Goal: Task Accomplishment & Management: Manage account settings

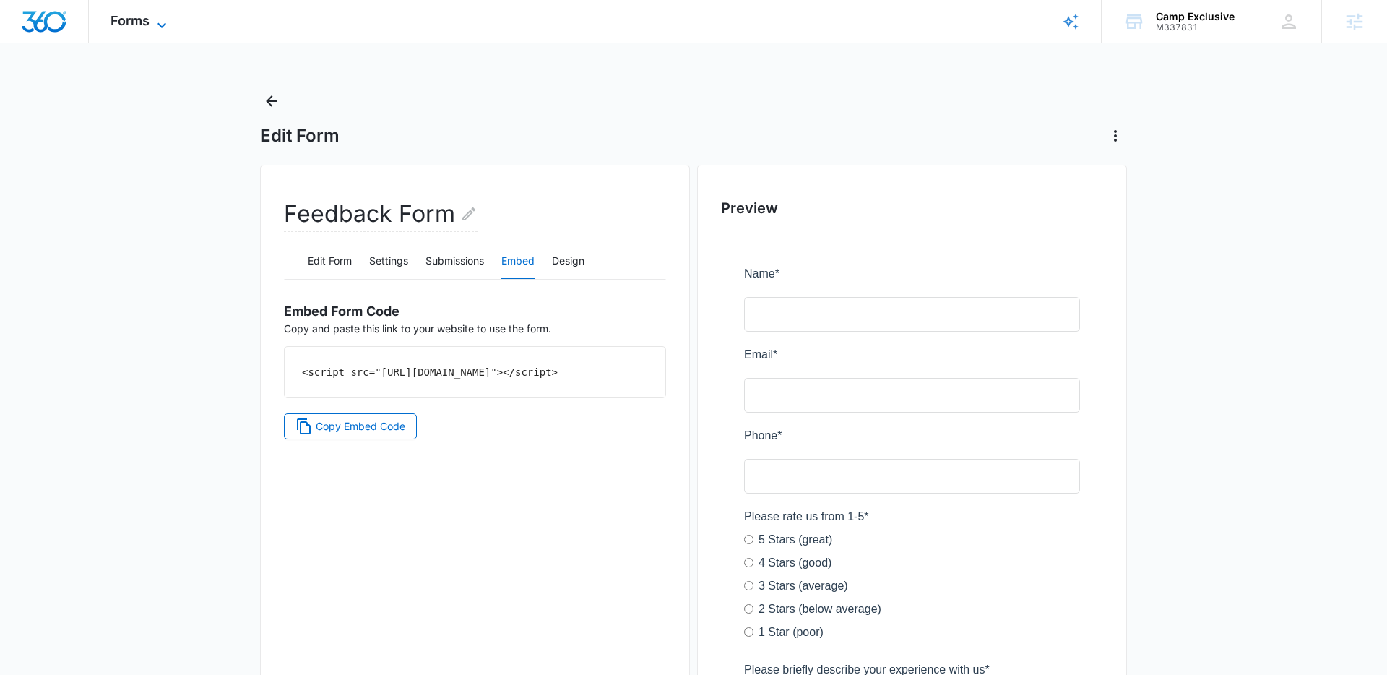
click at [143, 14] on span "Forms" at bounding box center [130, 20] width 39 height 15
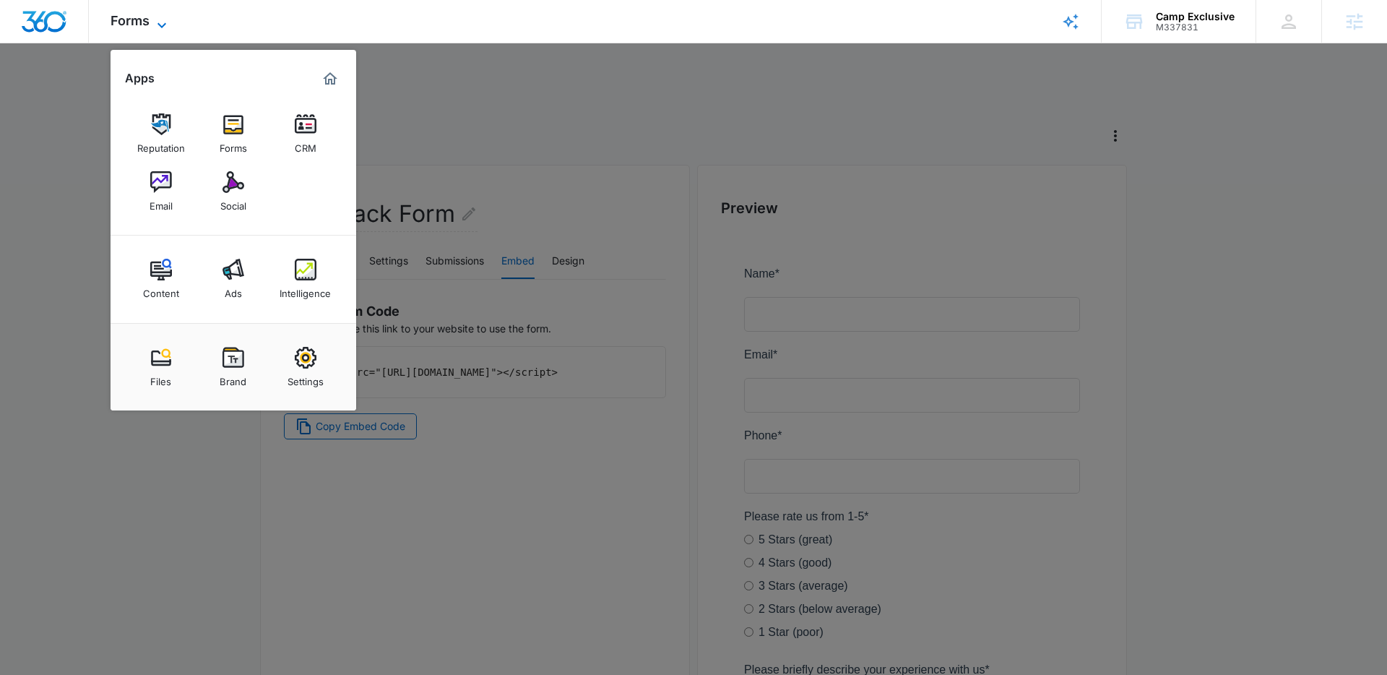
click at [120, 13] on span "Forms" at bounding box center [130, 20] width 39 height 15
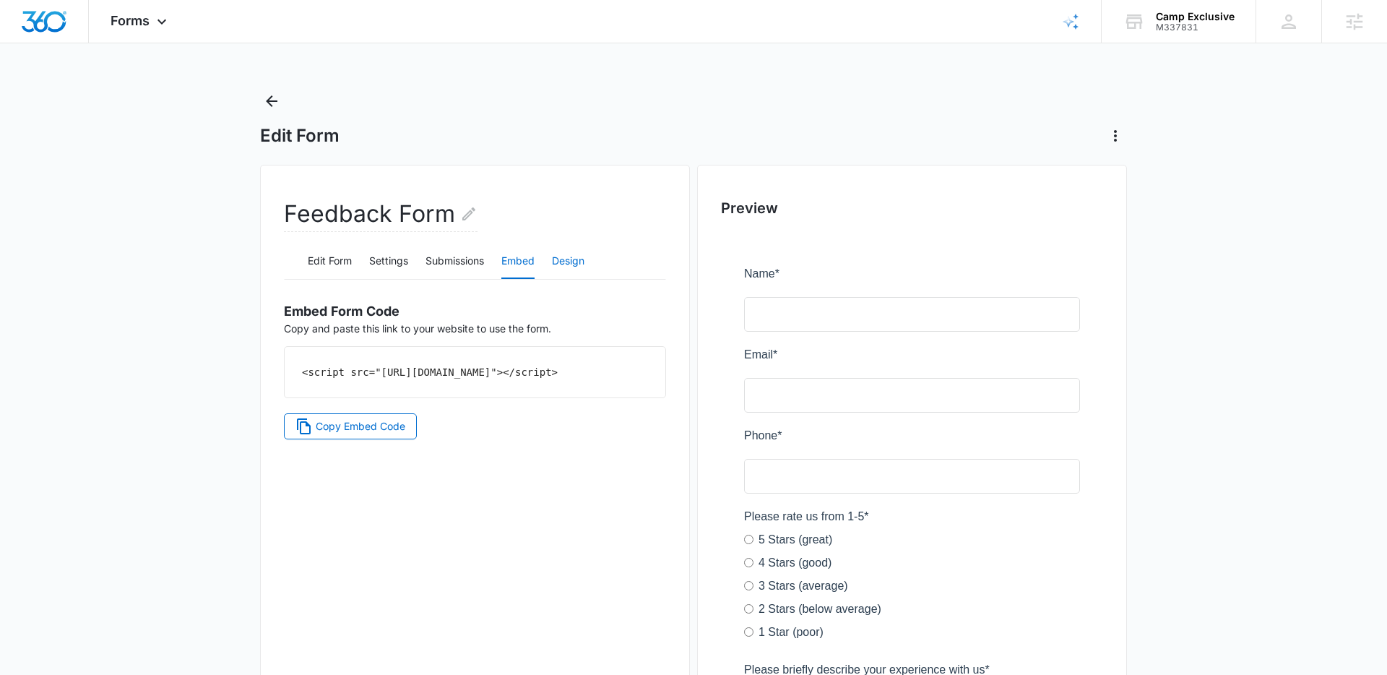
click at [561, 264] on button "Design" at bounding box center [568, 261] width 33 height 35
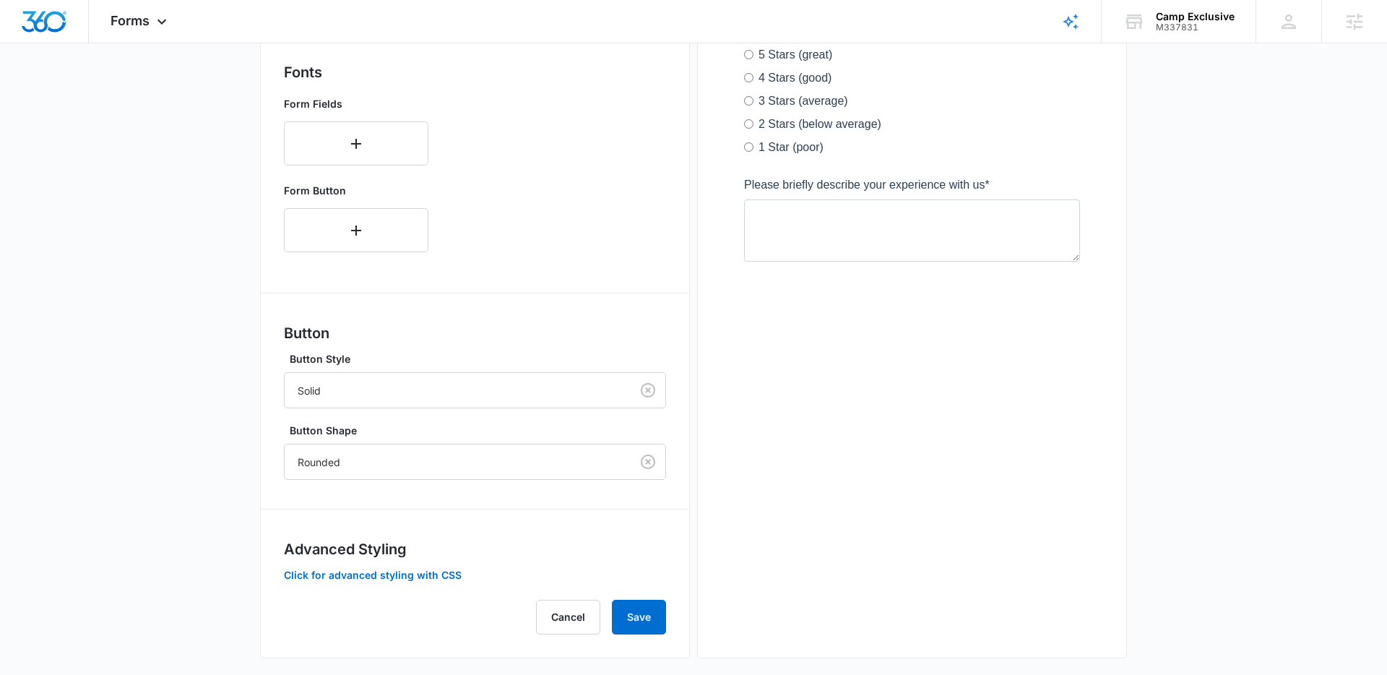
click at [840, 337] on div at bounding box center [912, 49] width 382 height 600
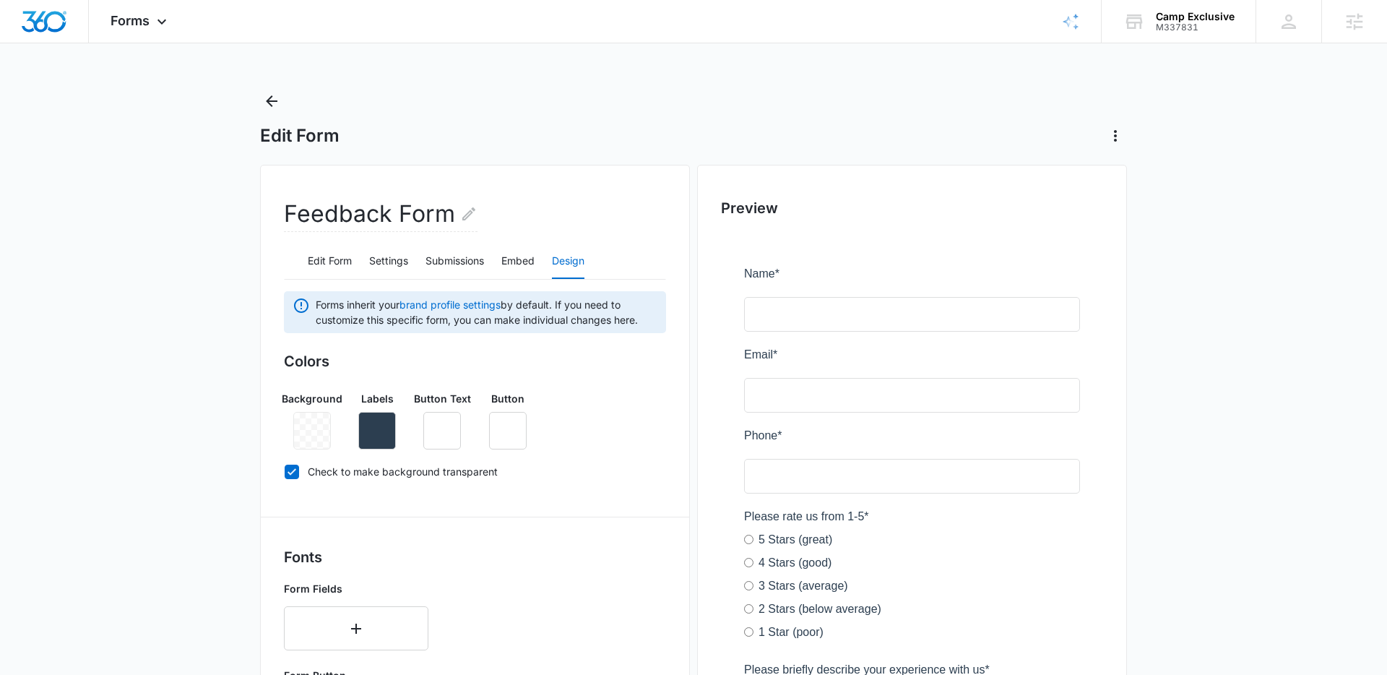
click at [318, 434] on div at bounding box center [312, 431] width 38 height 38
click at [297, 427] on div at bounding box center [312, 431] width 38 height 38
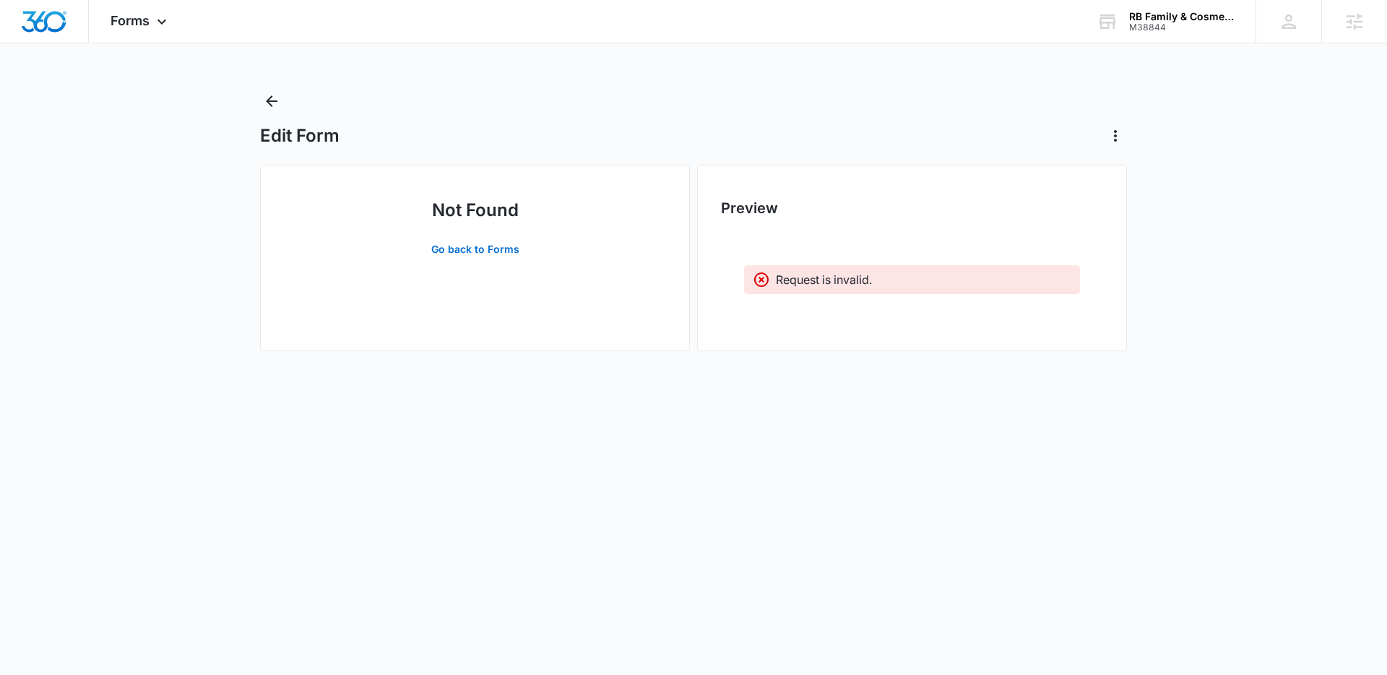
click at [259, 88] on div "Forms Apps Reputation Websites Forms CRM Email Social Content Ads Intelligence …" at bounding box center [693, 190] width 1387 height 380
click at [272, 104] on icon "Back" at bounding box center [271, 100] width 17 height 17
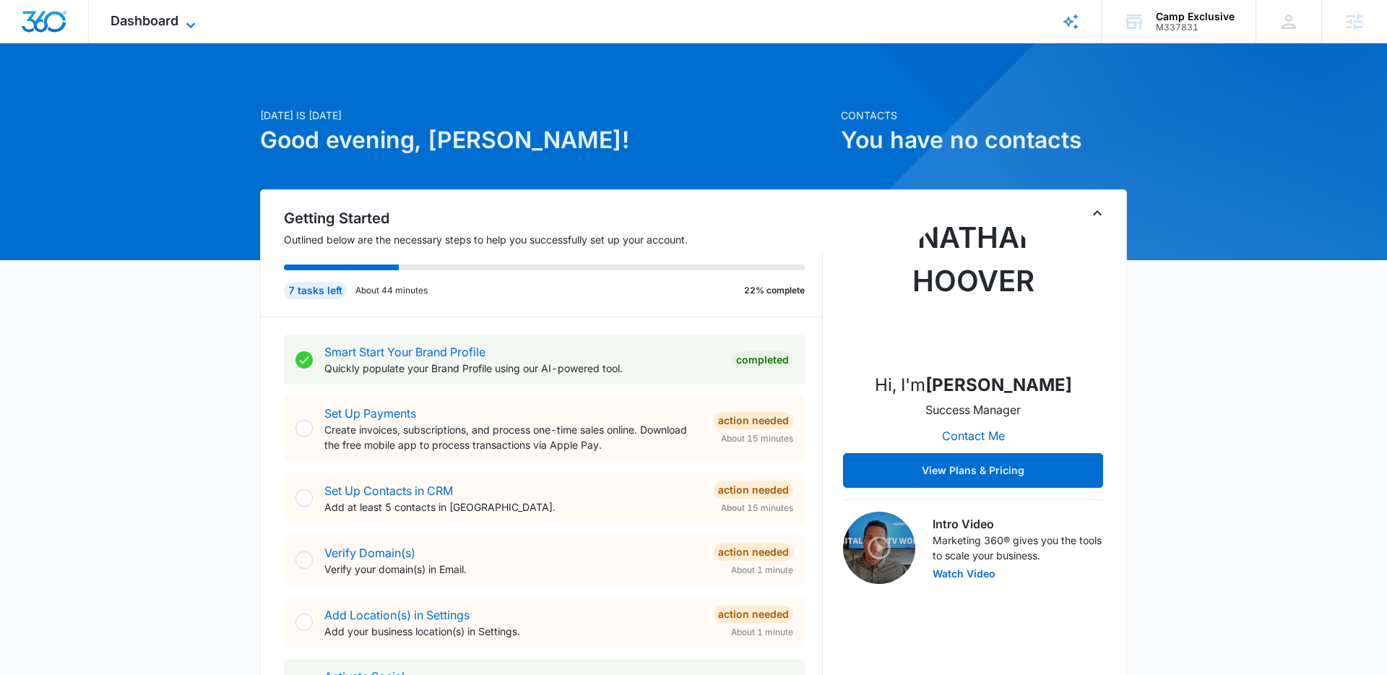
click at [153, 14] on span "Dashboard" at bounding box center [145, 20] width 68 height 15
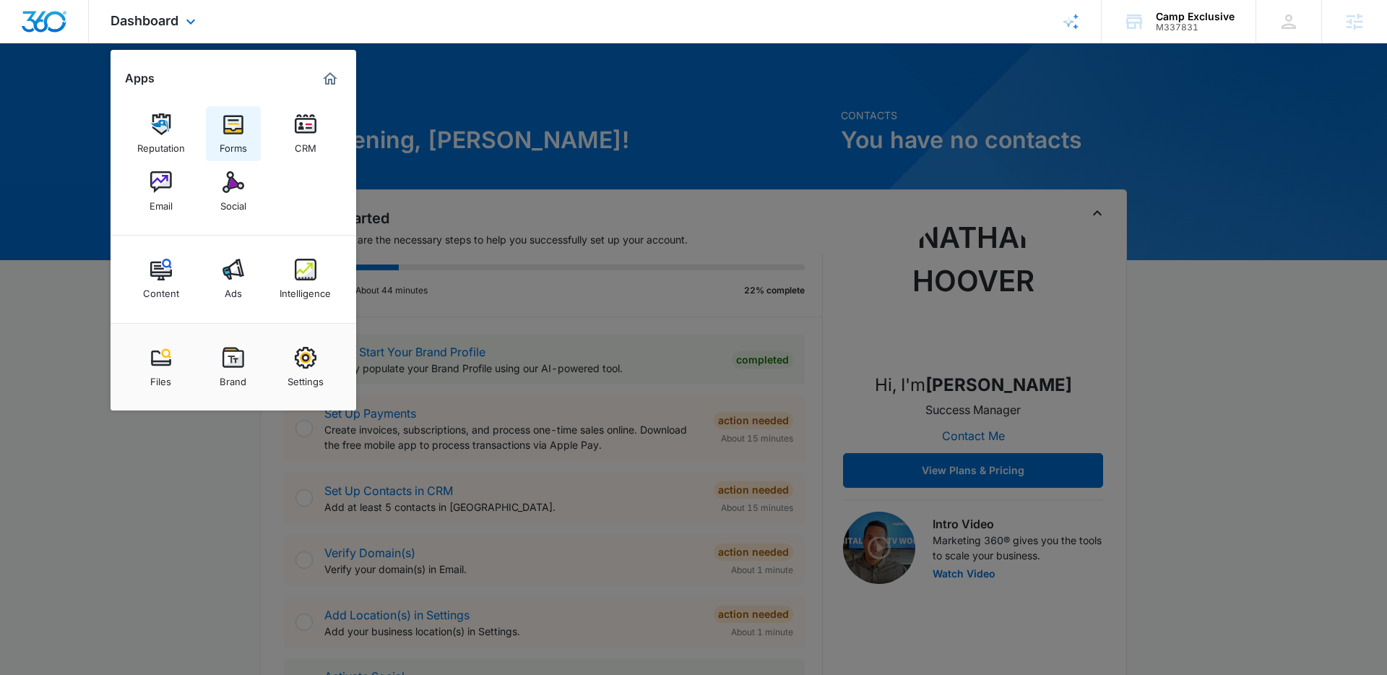
click at [234, 135] on div "Forms" at bounding box center [233, 144] width 27 height 19
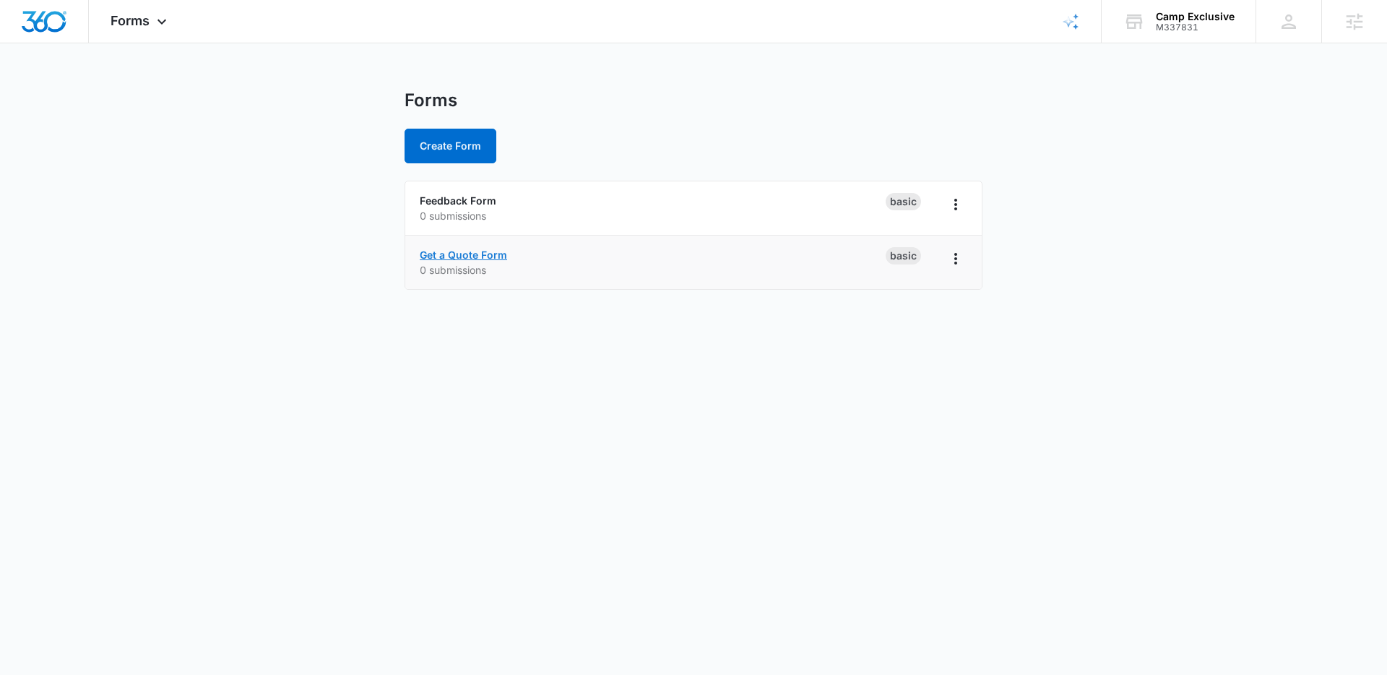
click at [484, 252] on link "Get a Quote Form" at bounding box center [463, 255] width 87 height 12
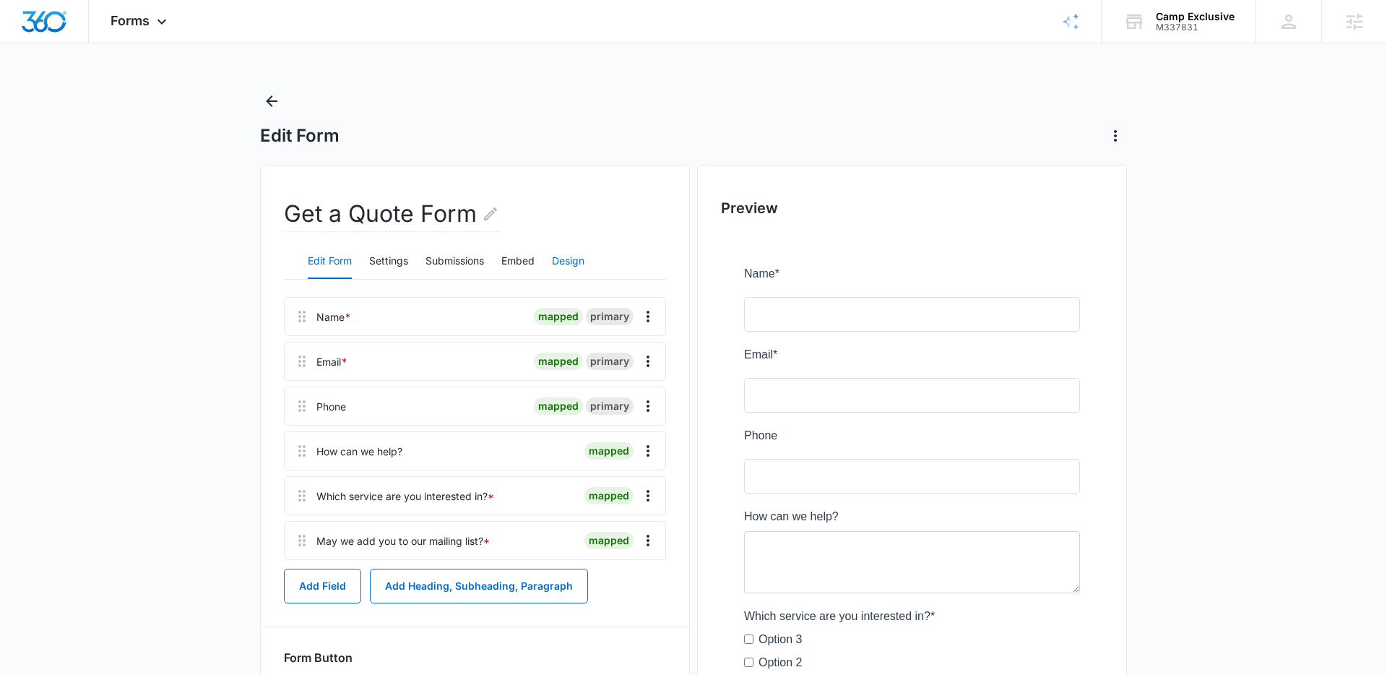
click at [567, 262] on button "Design" at bounding box center [568, 261] width 33 height 35
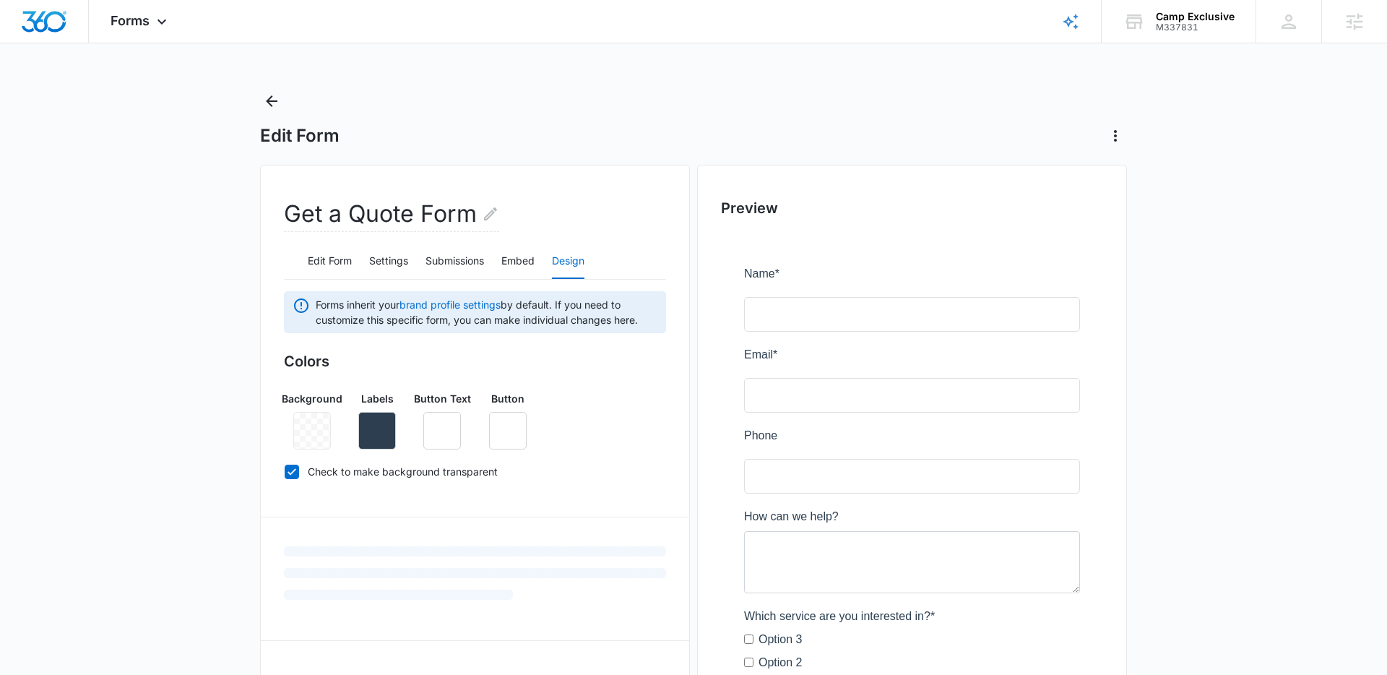
click at [303, 435] on div at bounding box center [312, 431] width 38 height 38
click at [308, 436] on div at bounding box center [312, 431] width 38 height 38
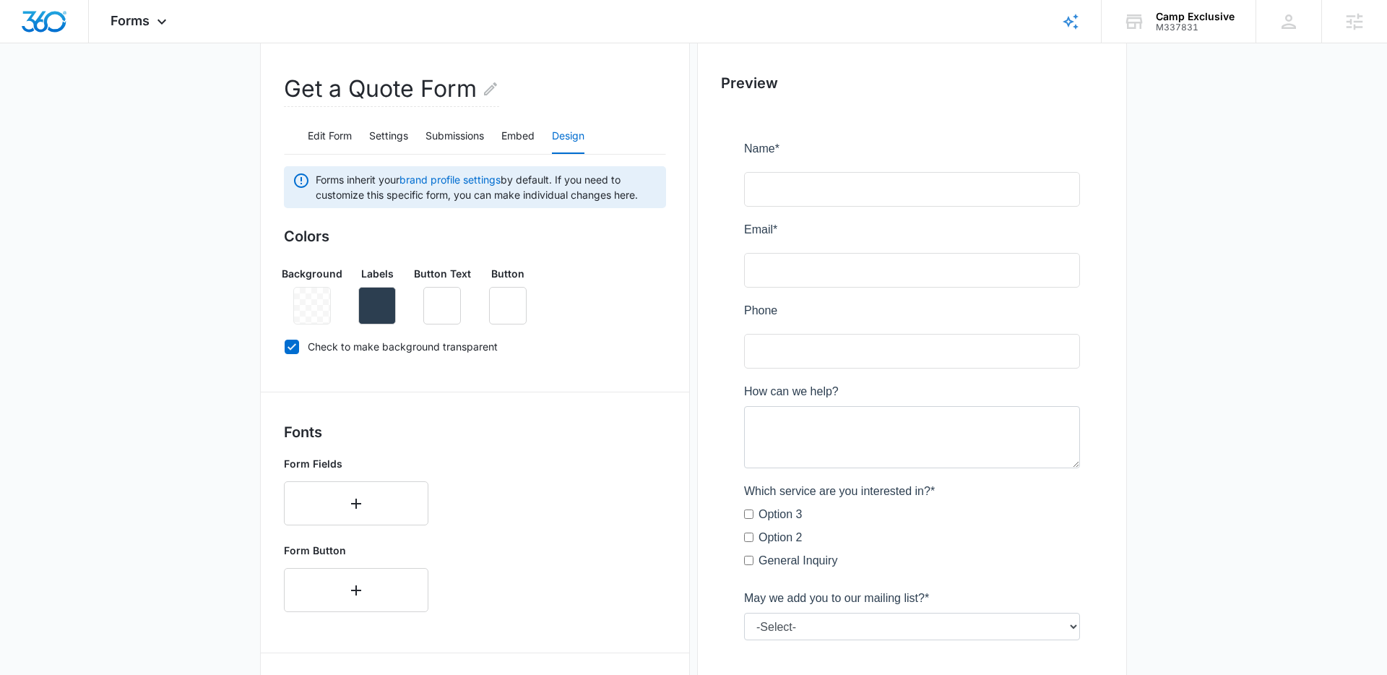
scroll to position [147, 0]
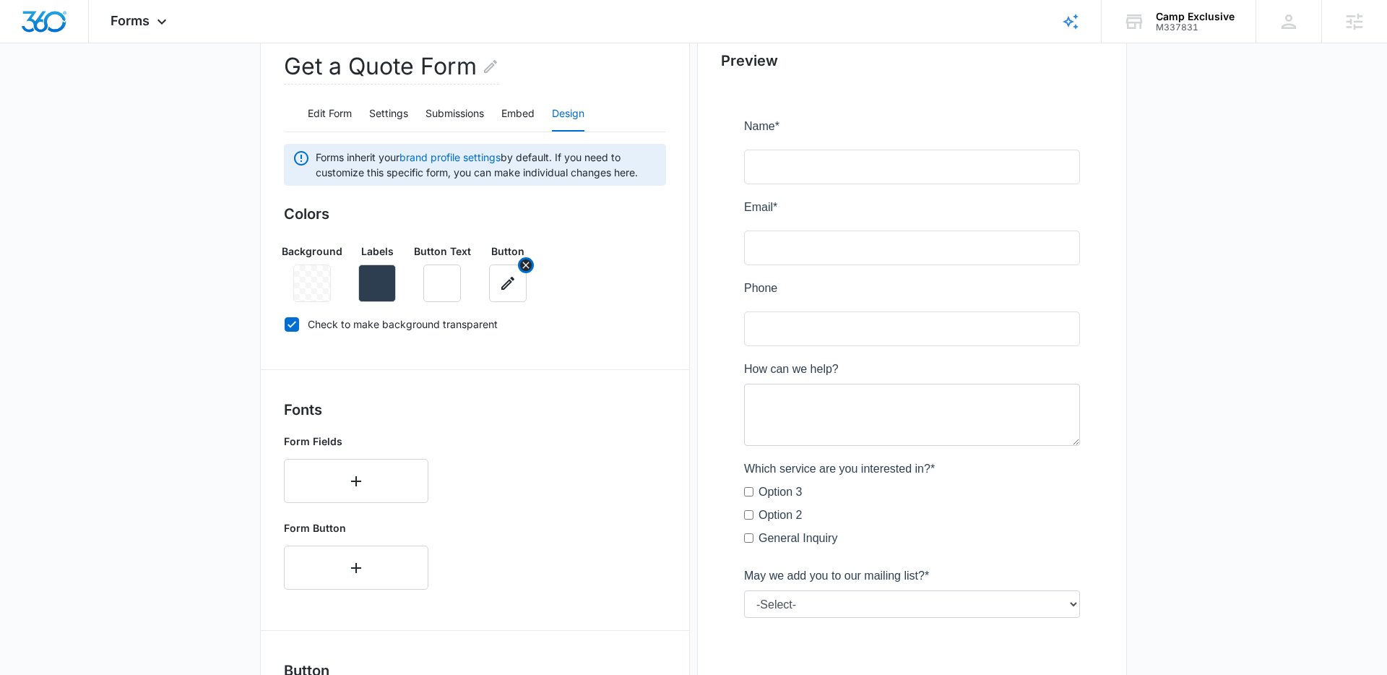
click at [506, 293] on button "button" at bounding box center [508, 283] width 38 height 38
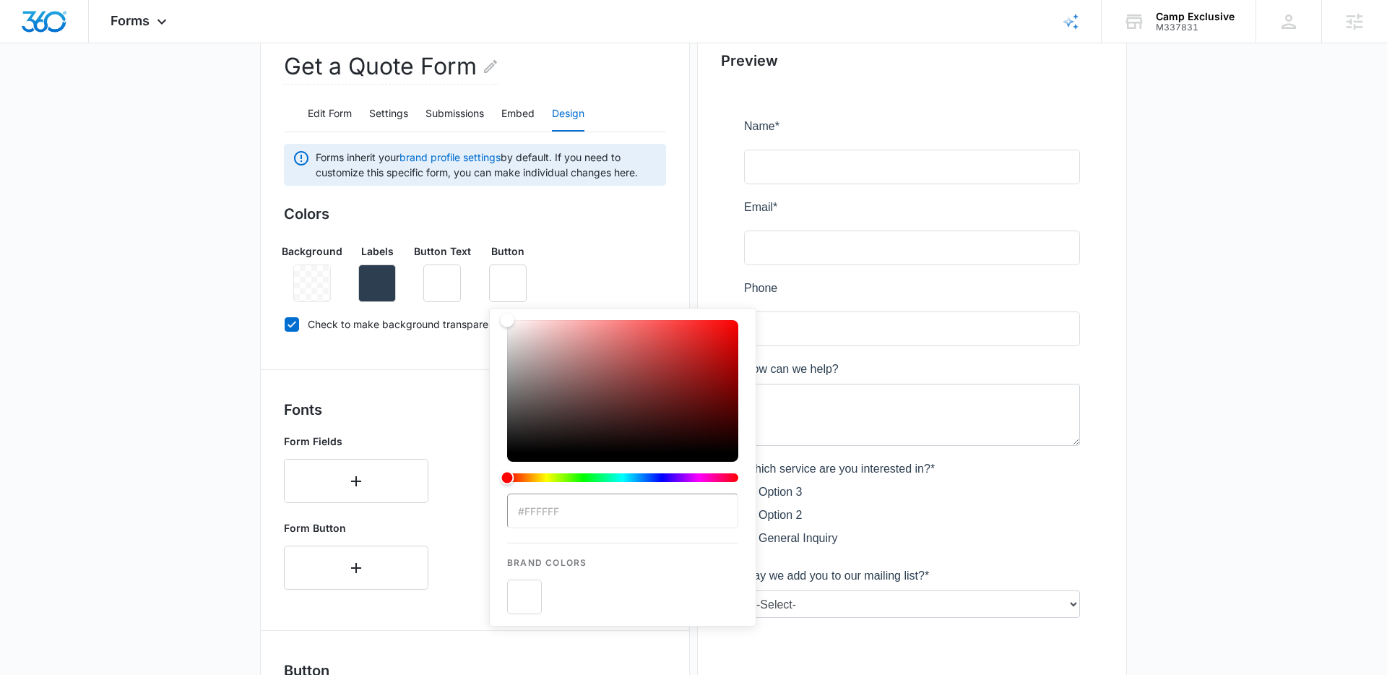
paste input "cca300"
type input "#cca300"
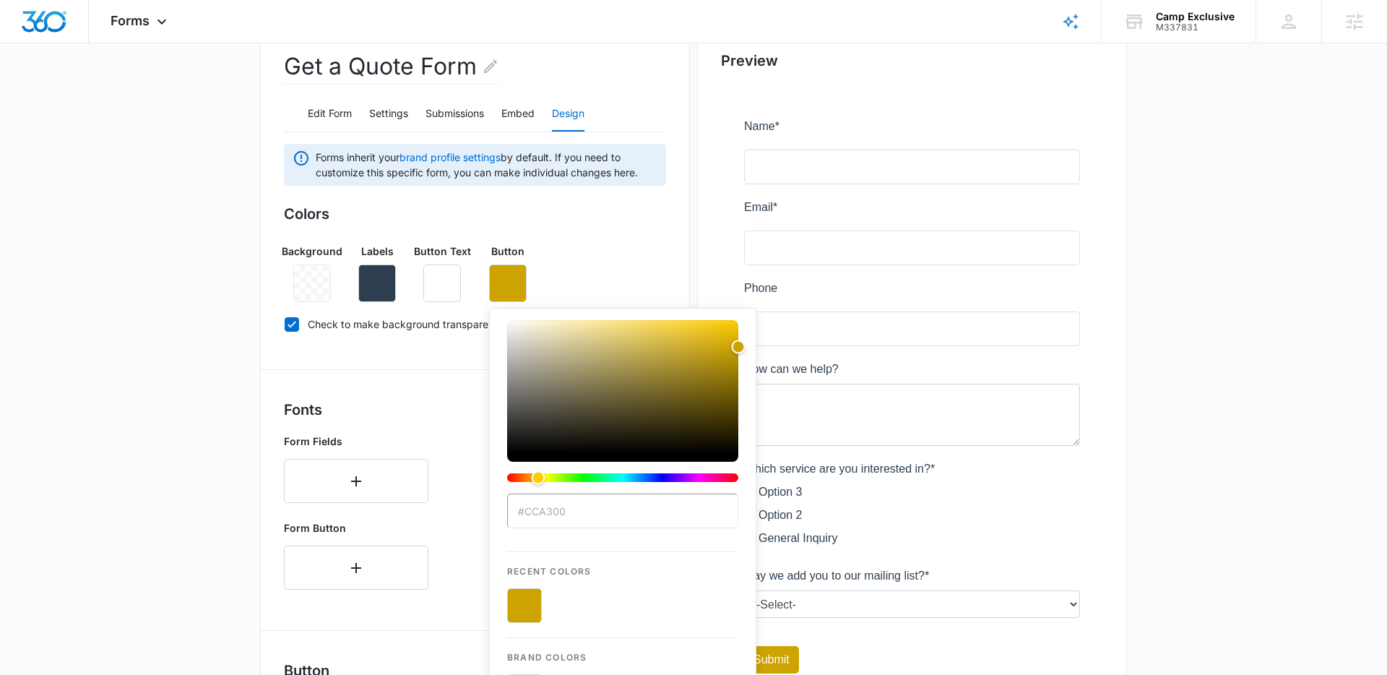
click at [443, 426] on div "Fonts Form Fields Form Button" at bounding box center [475, 500] width 382 height 202
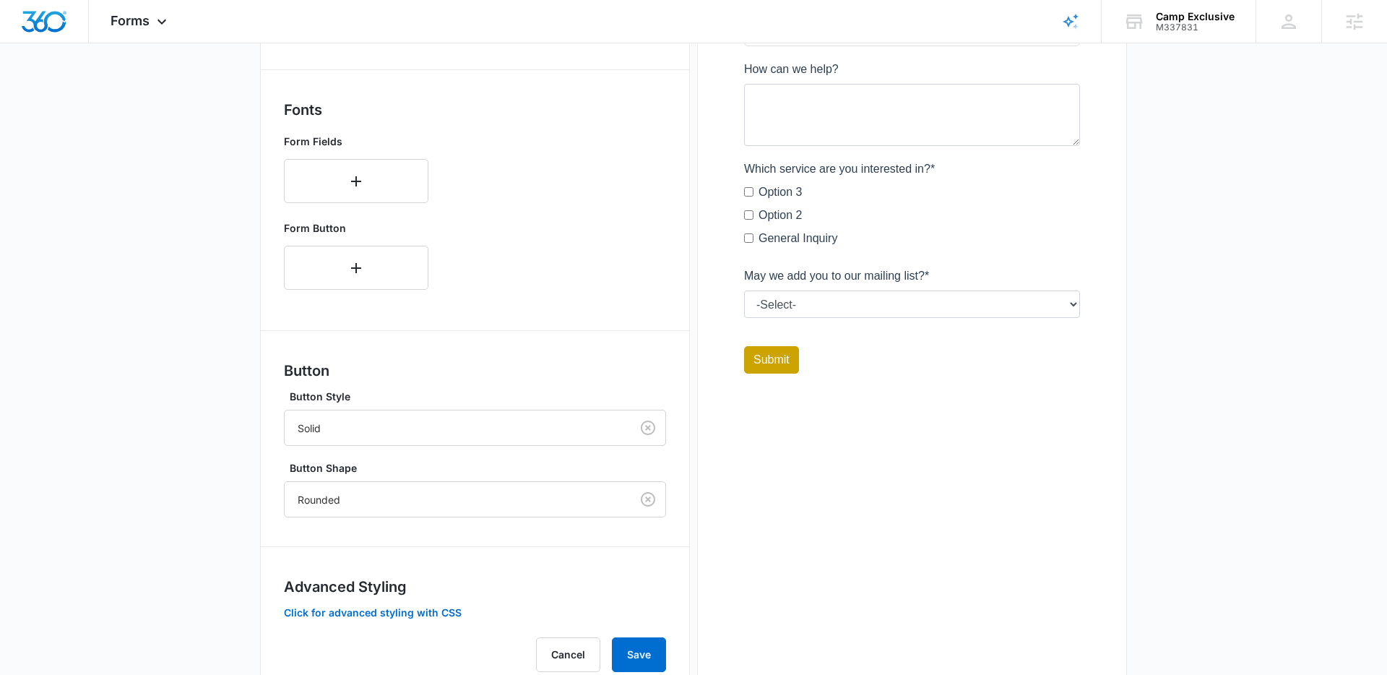
scroll to position [497, 0]
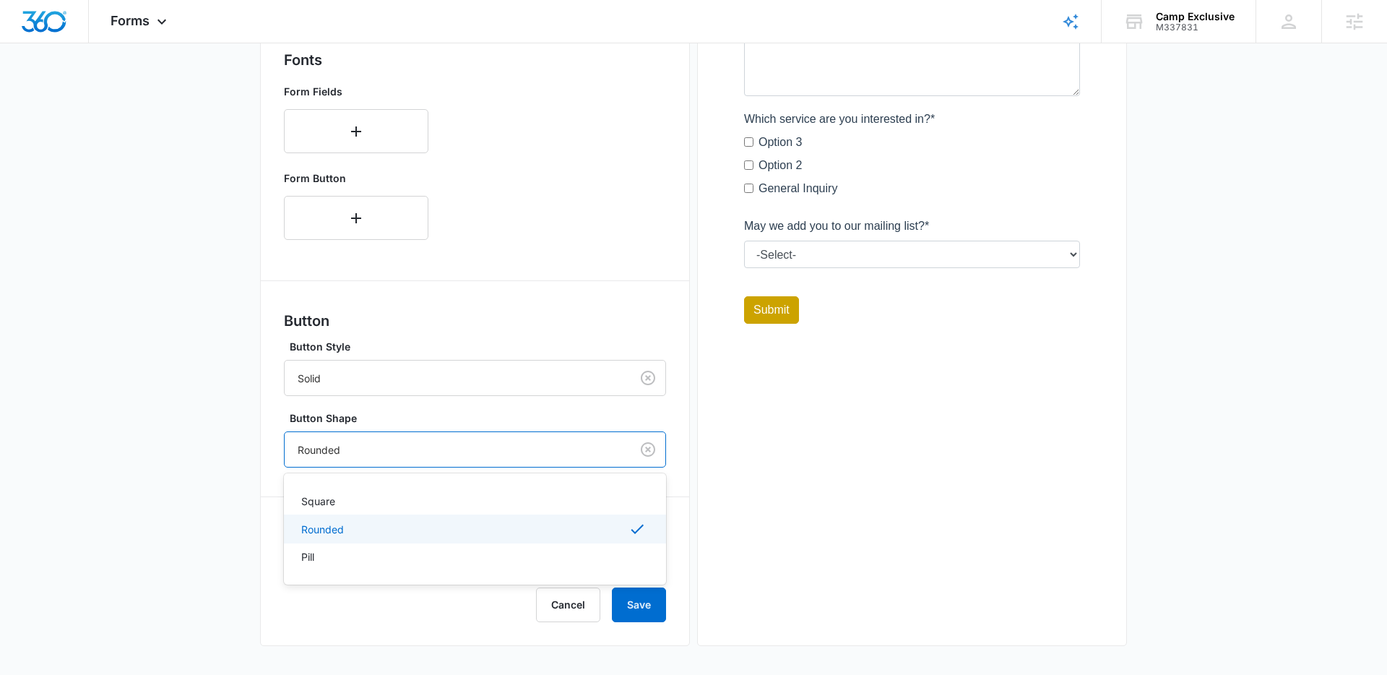
click at [367, 449] on div at bounding box center [455, 450] width 314 height 18
click at [348, 504] on div "Square" at bounding box center [473, 500] width 345 height 15
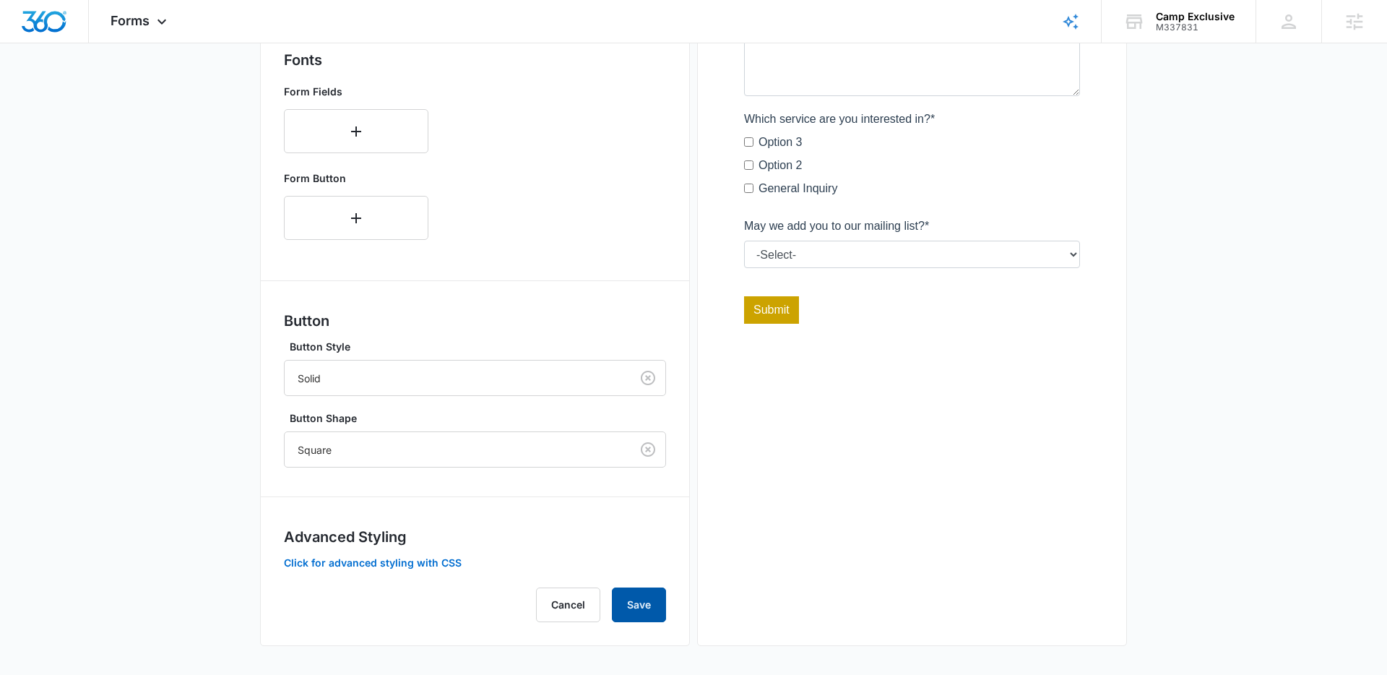
click at [634, 594] on button "Save" at bounding box center [639, 604] width 54 height 35
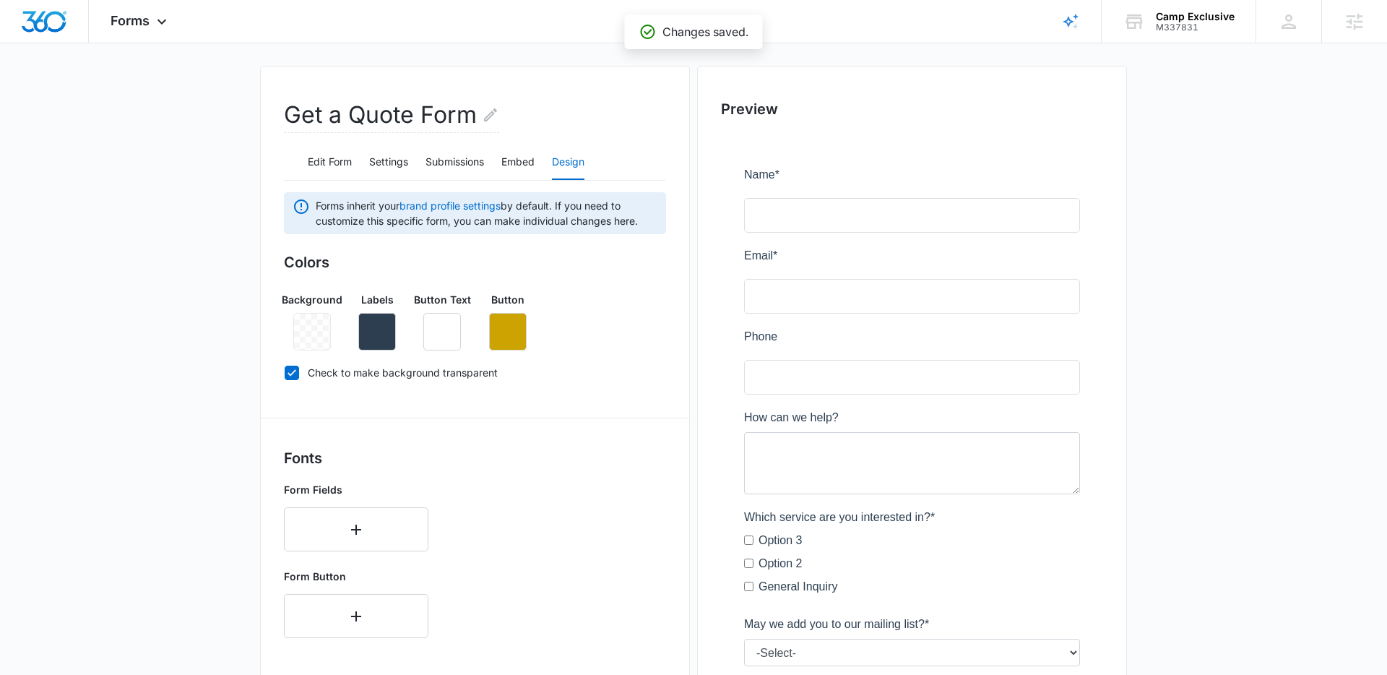
scroll to position [0, 0]
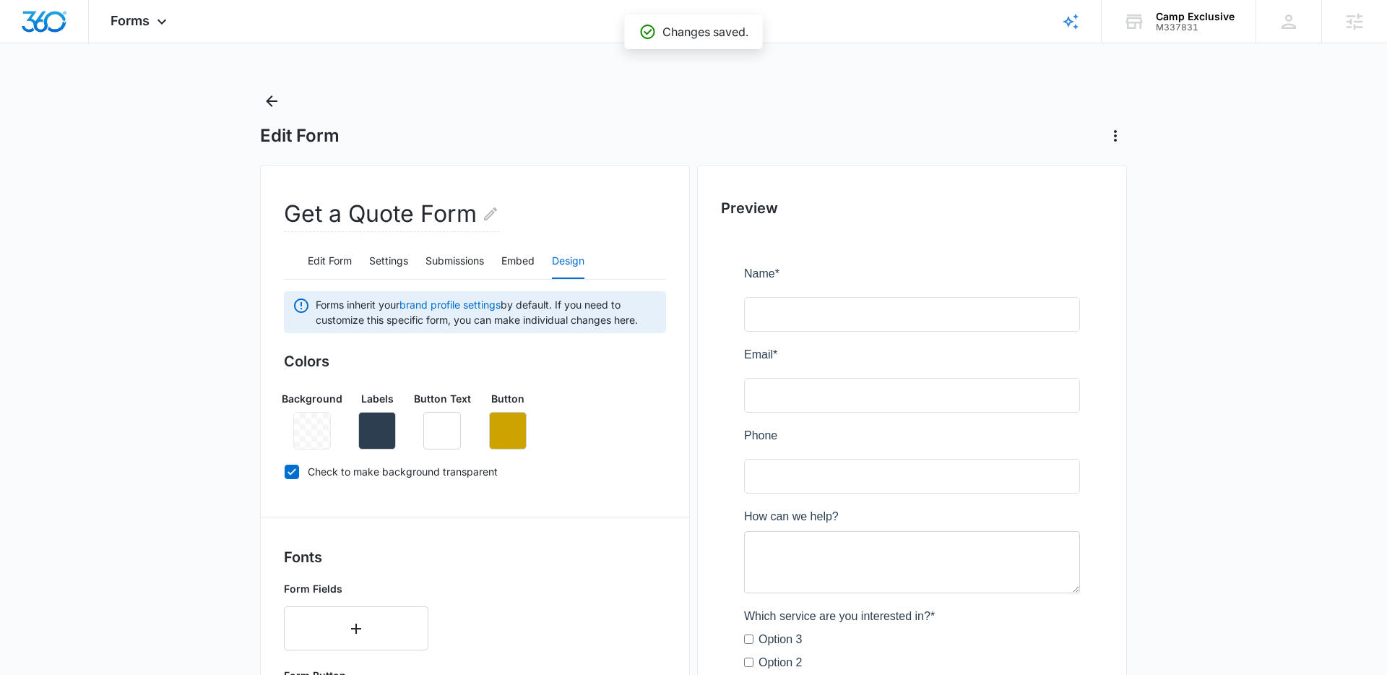
click at [258, 92] on main "Edit Form Get a Quote Form Edit Form Settings Submissions Embed Design Forms in…" at bounding box center [693, 631] width 1387 height 1082
click at [269, 97] on icon "Back" at bounding box center [271, 100] width 17 height 17
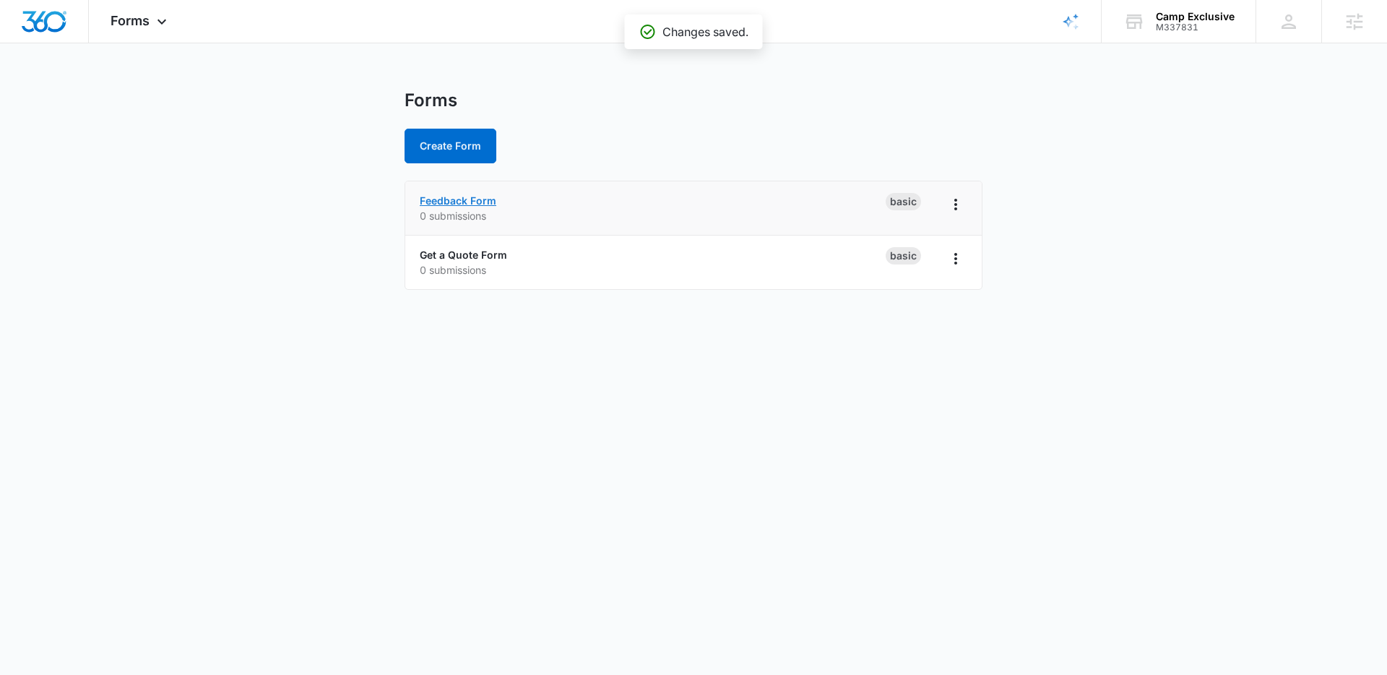
click at [463, 198] on link "Feedback Form" at bounding box center [458, 200] width 77 height 12
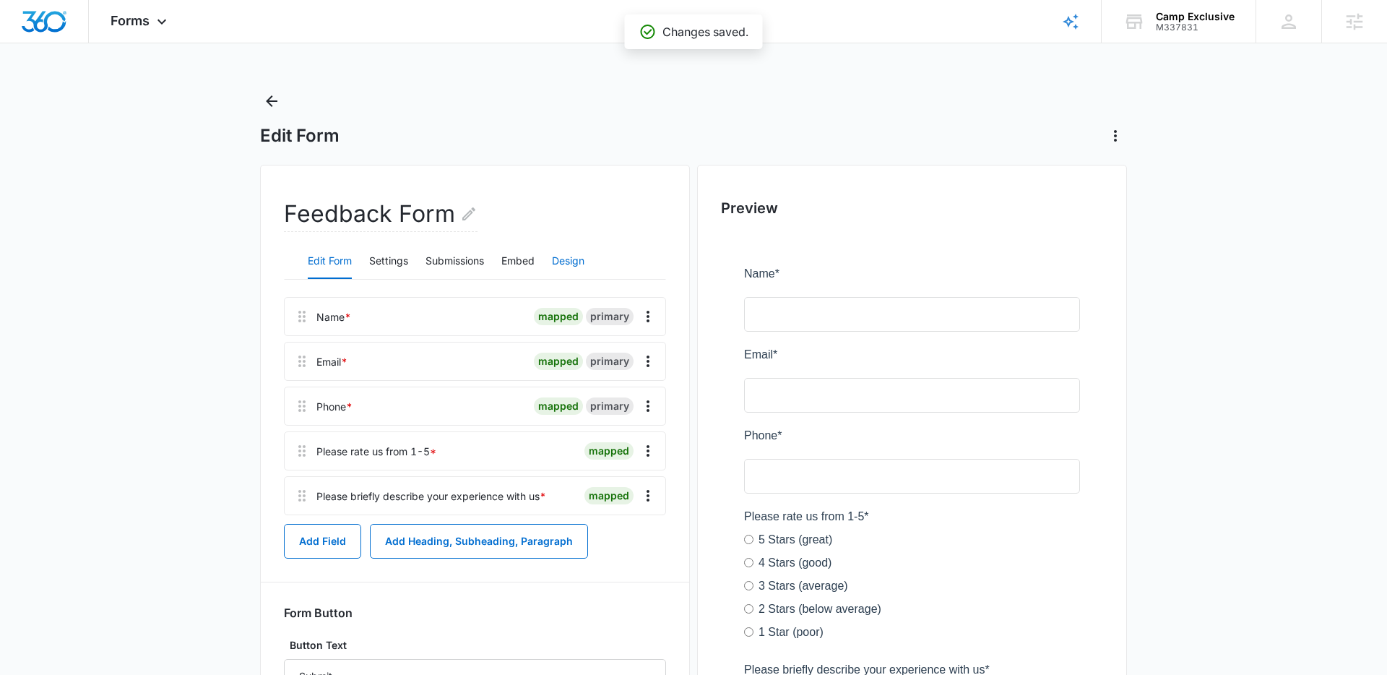
click at [579, 262] on button "Design" at bounding box center [568, 261] width 33 height 35
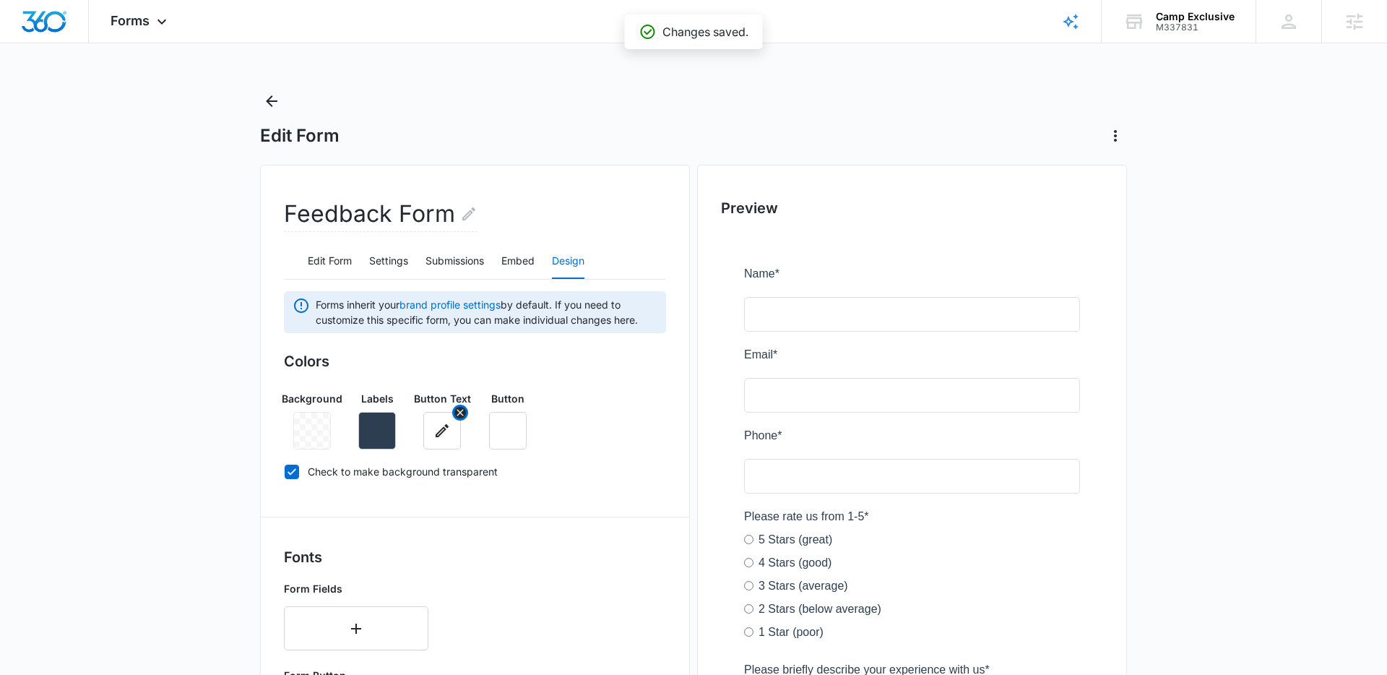
scroll to position [54, 0]
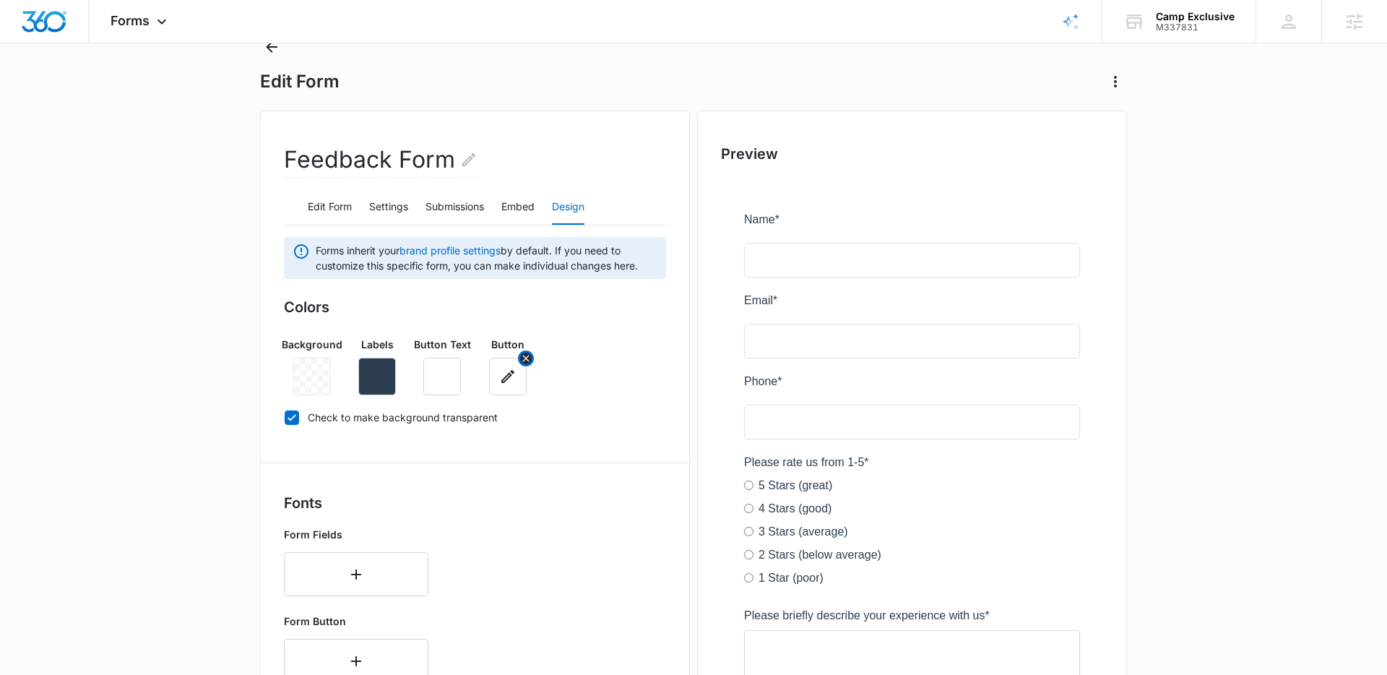
click at [497, 375] on button "button" at bounding box center [508, 377] width 38 height 38
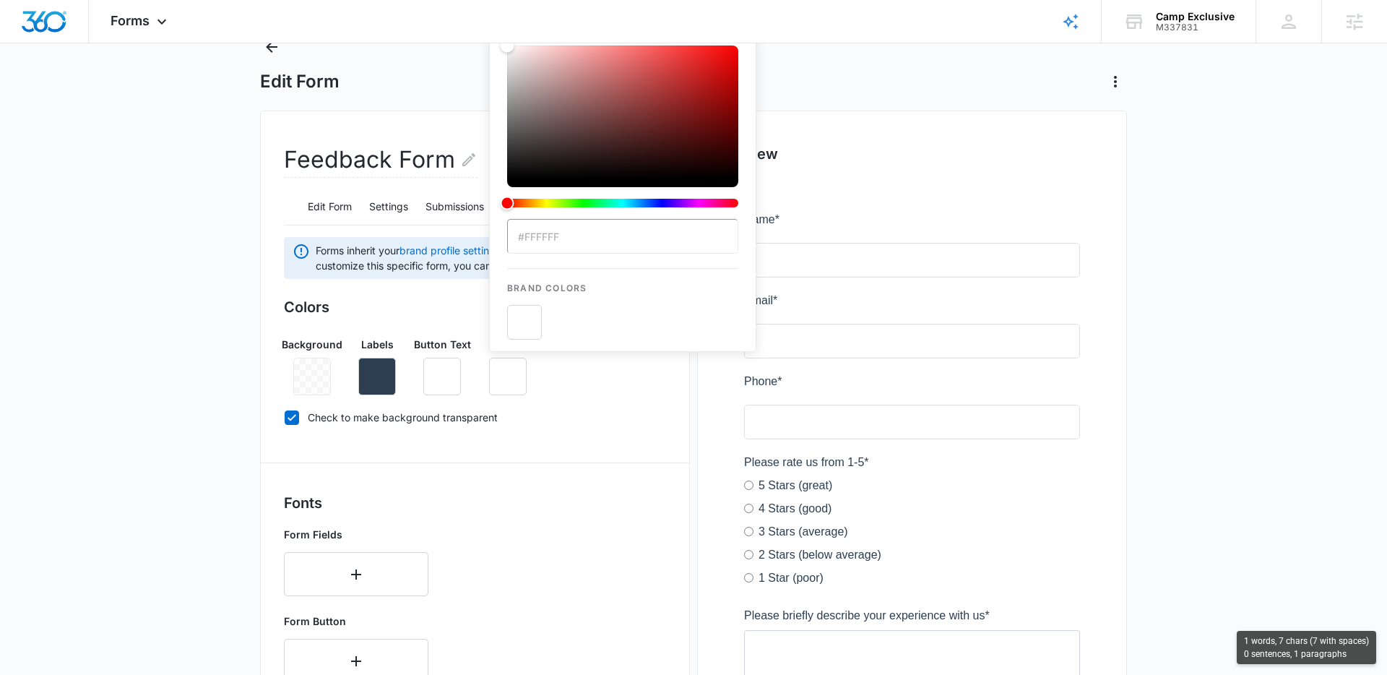
type input "#cca300"
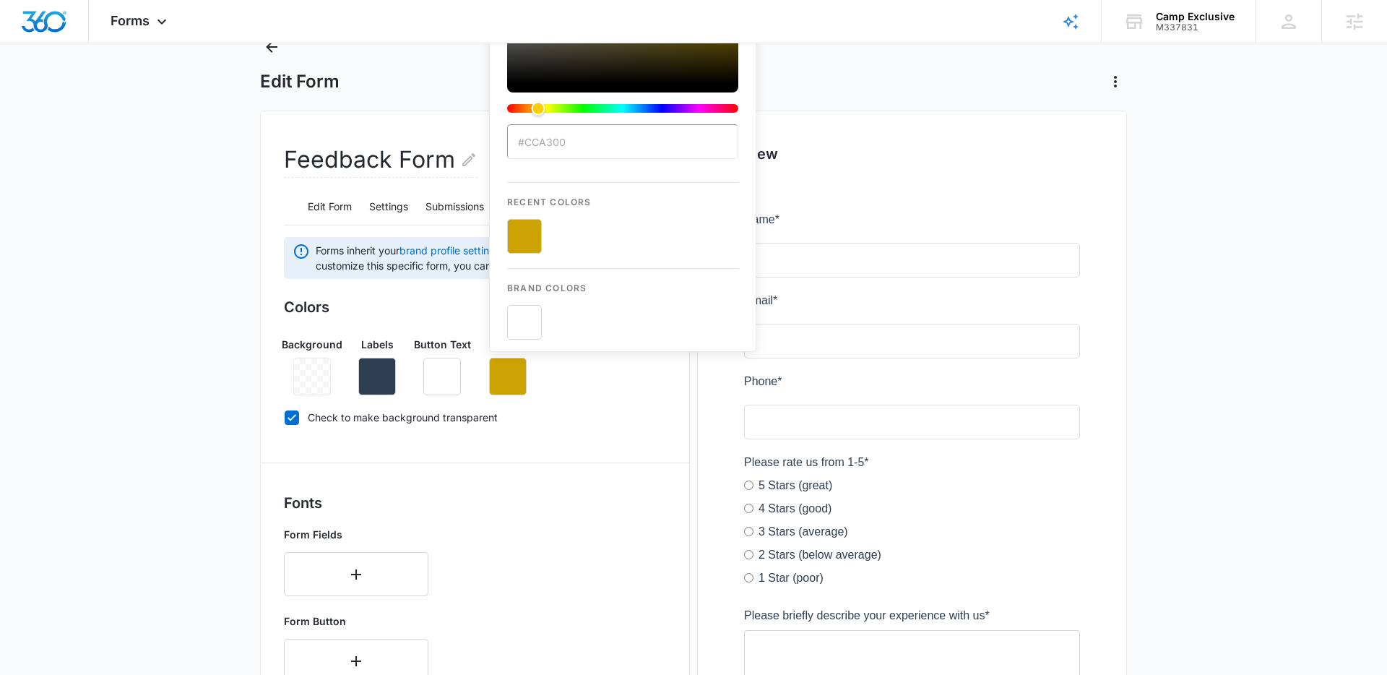
click at [570, 407] on div "Colors Background Labels Button Text Button #cca300 Recent Colors Brand Colors …" at bounding box center [475, 364] width 382 height 137
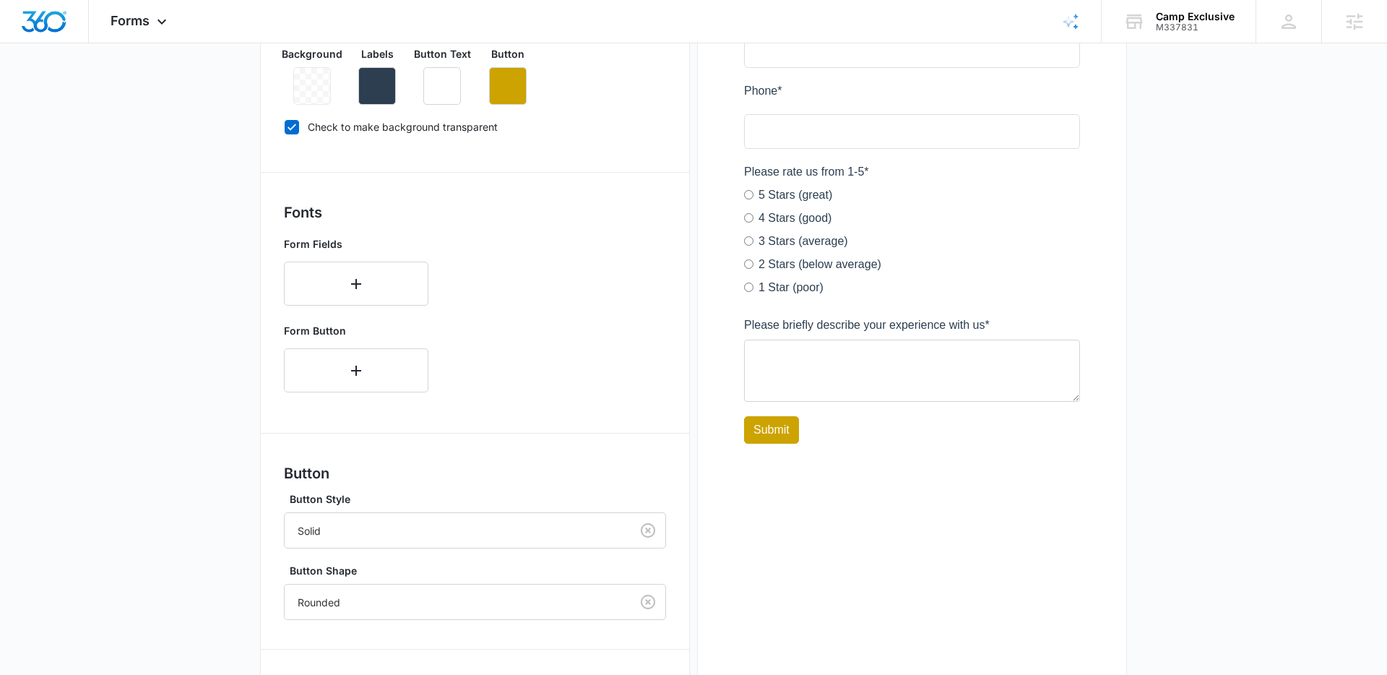
scroll to position [497, 0]
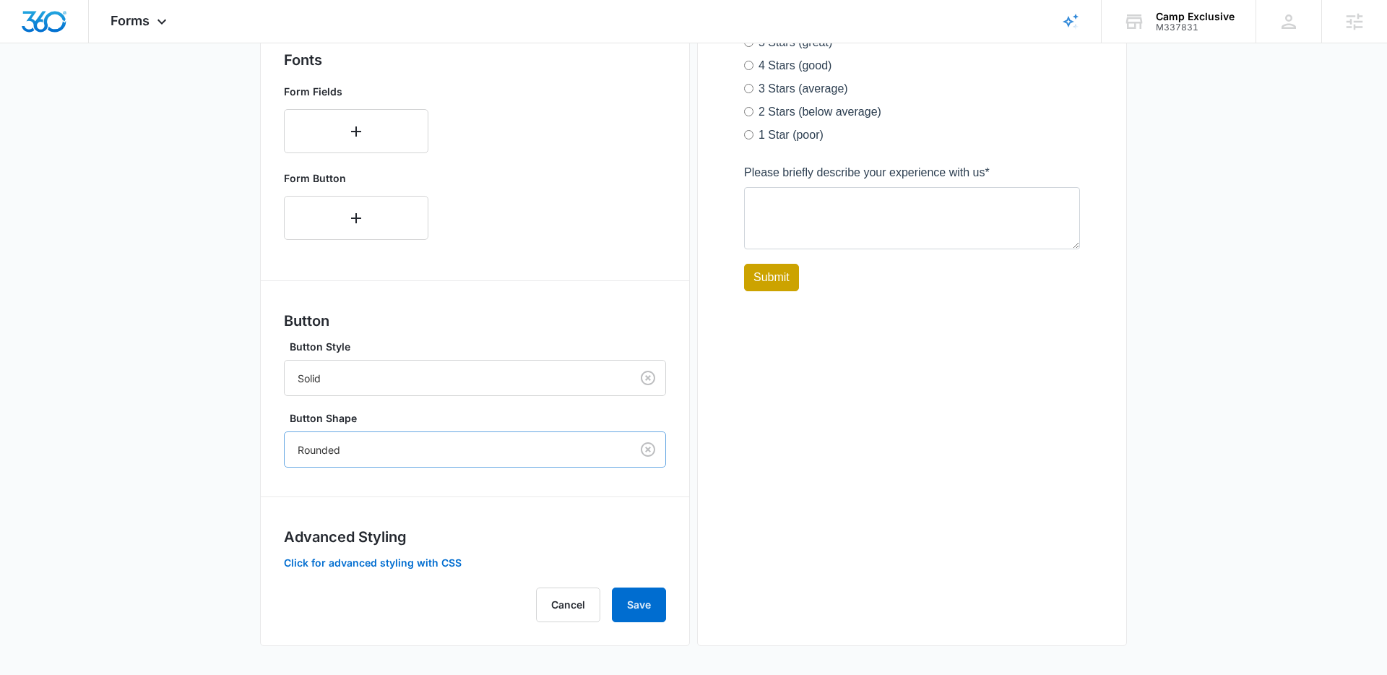
click at [404, 460] on div "Rounded" at bounding box center [458, 450] width 346 height 33
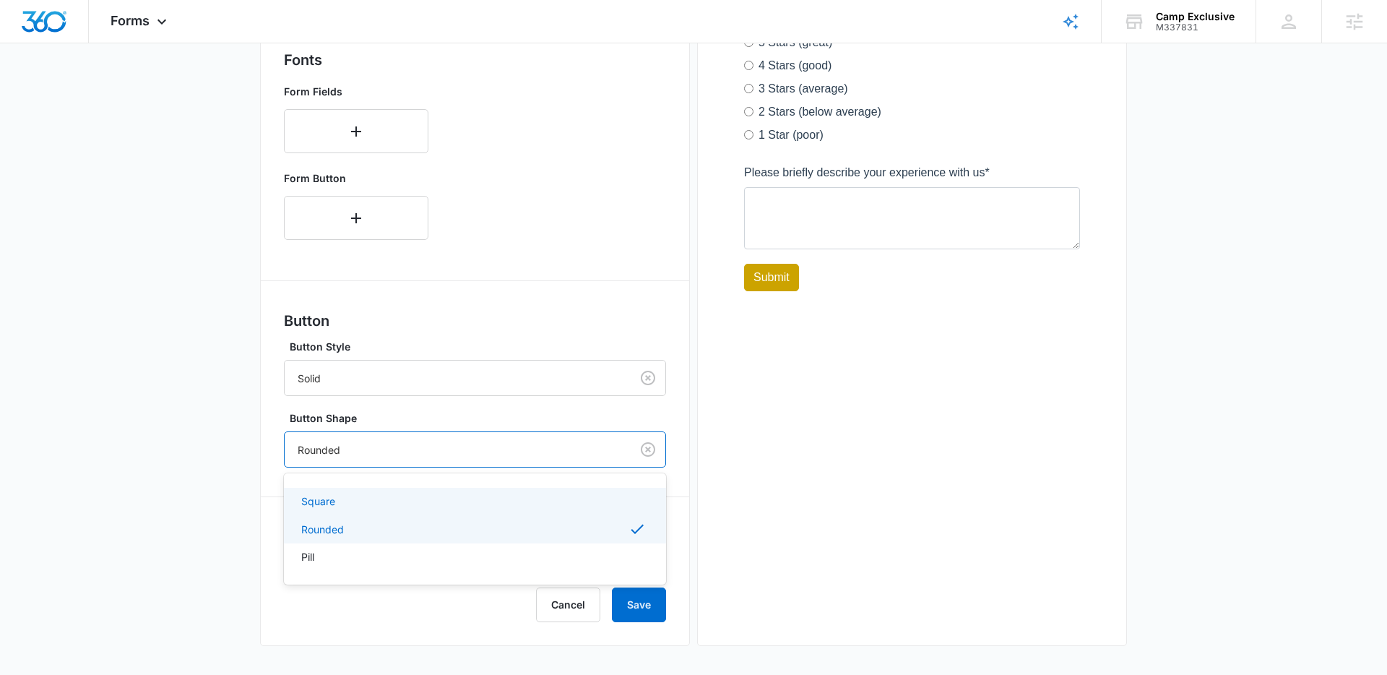
click at [407, 500] on div "Square" at bounding box center [473, 500] width 345 height 15
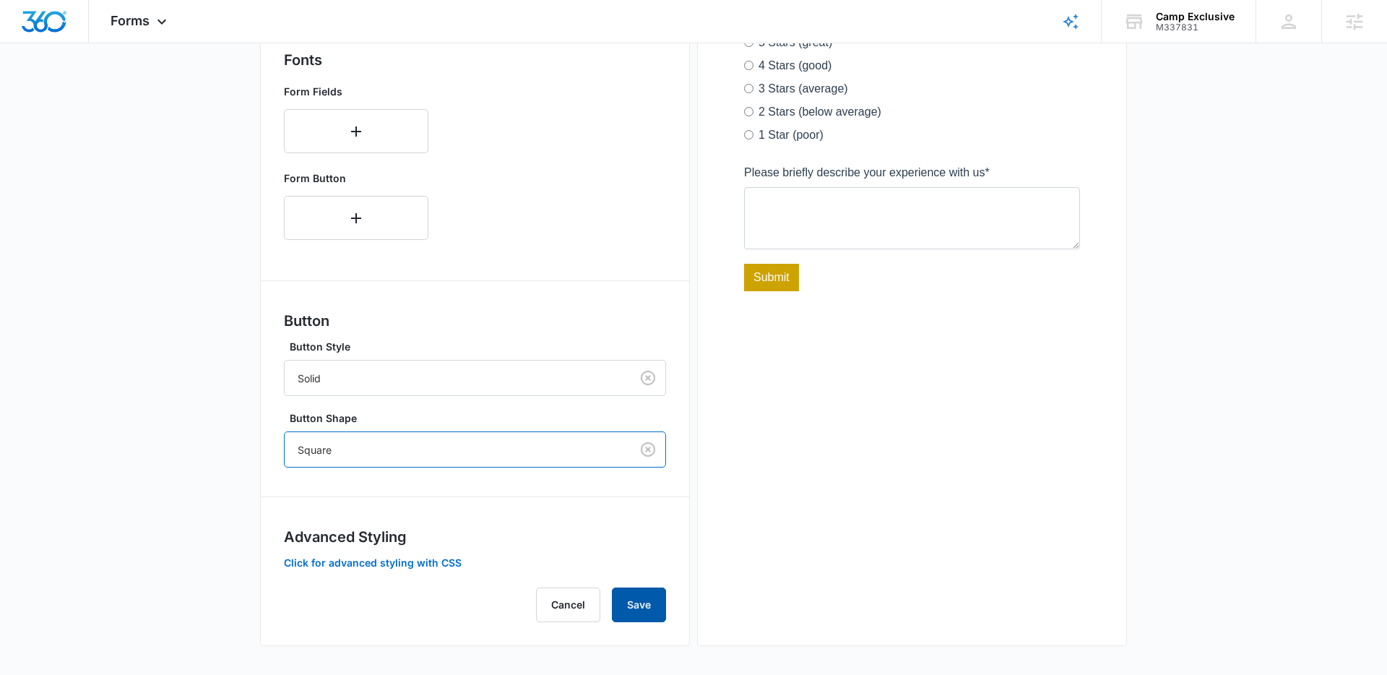
click at [638, 605] on button "Save" at bounding box center [639, 604] width 54 height 35
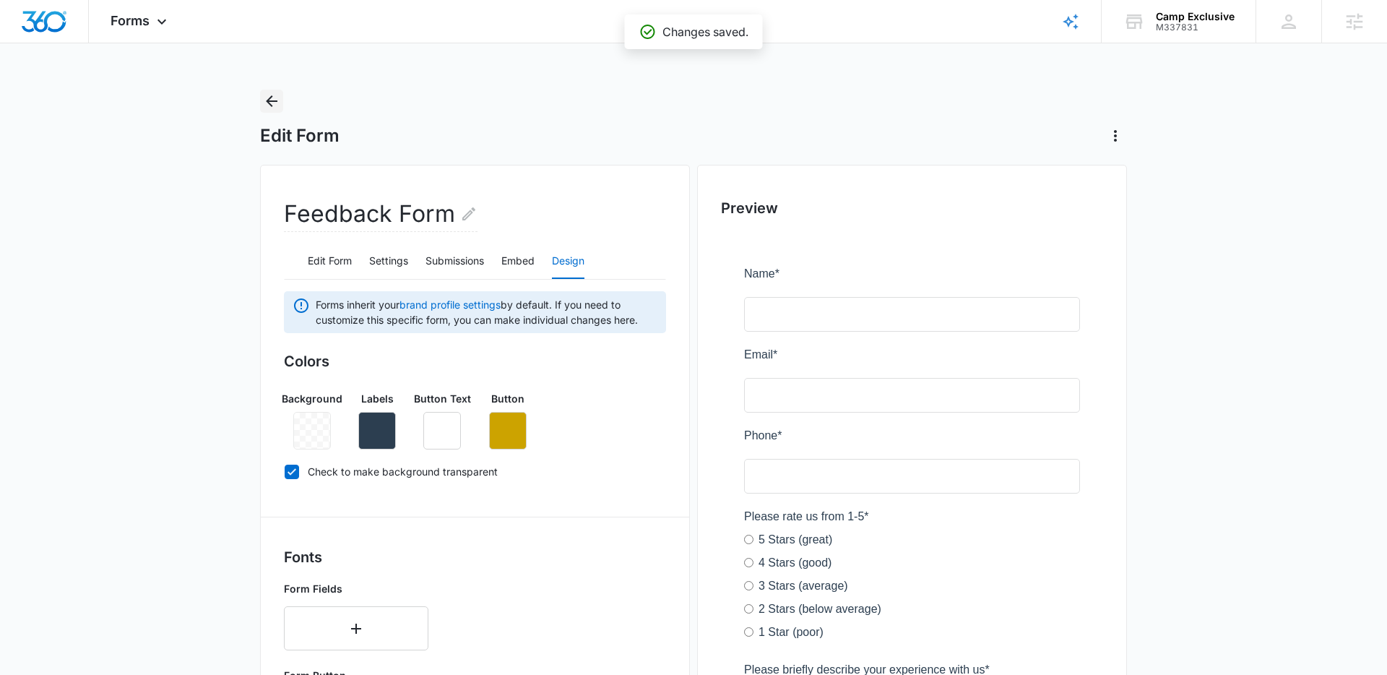
click at [268, 101] on icon "Back" at bounding box center [272, 101] width 12 height 12
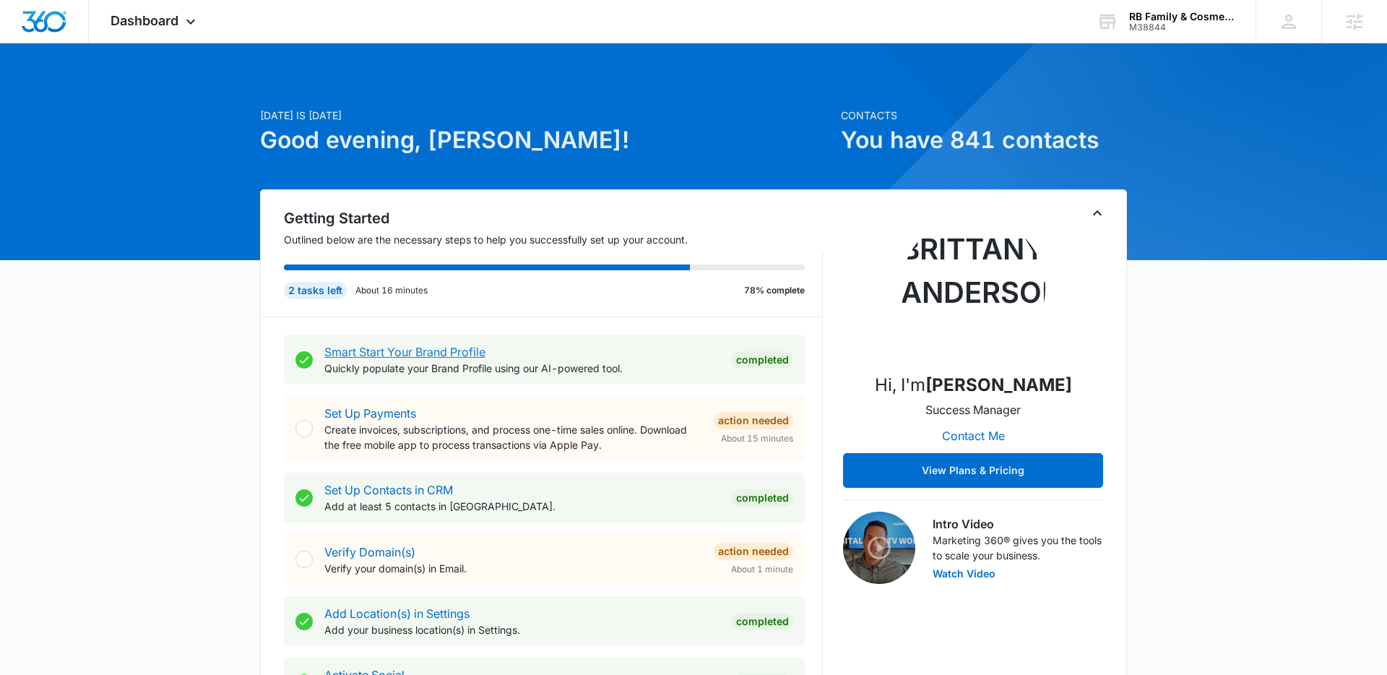
click at [393, 354] on link "Smart Start Your Brand Profile" at bounding box center [404, 352] width 161 height 14
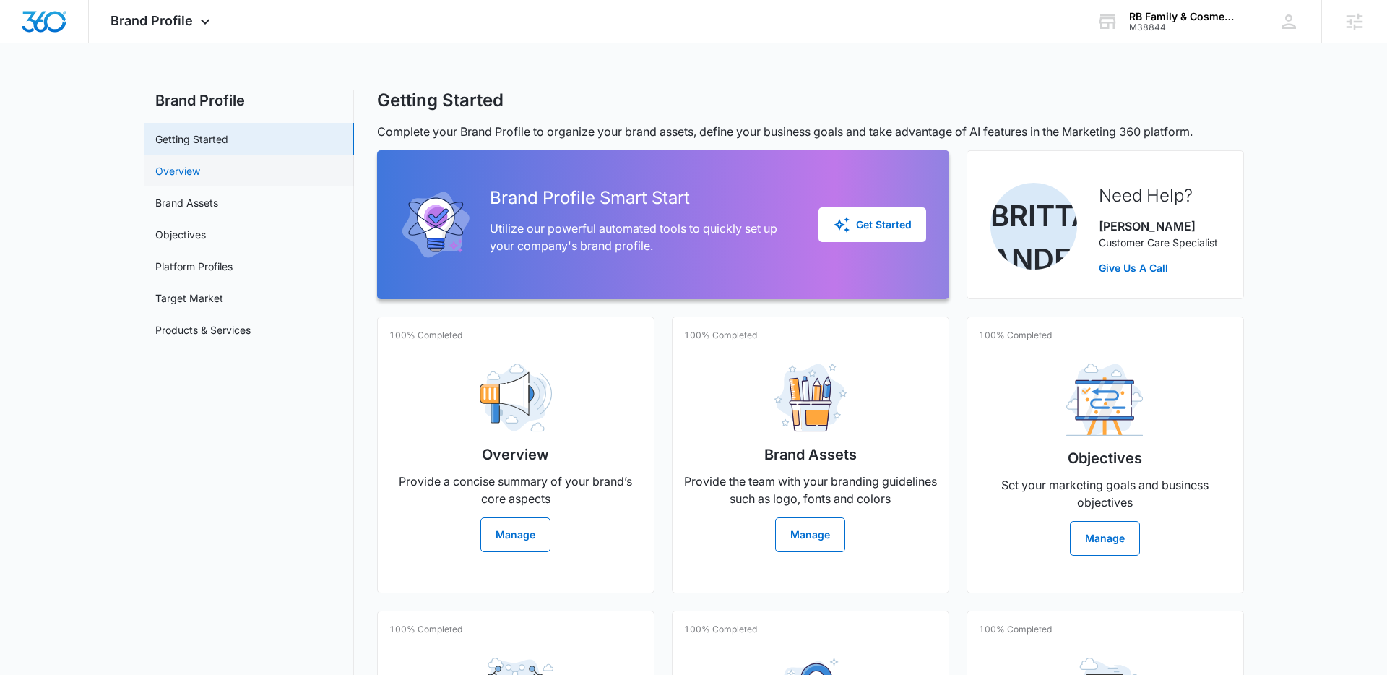
click at [200, 163] on link "Overview" at bounding box center [177, 170] width 45 height 15
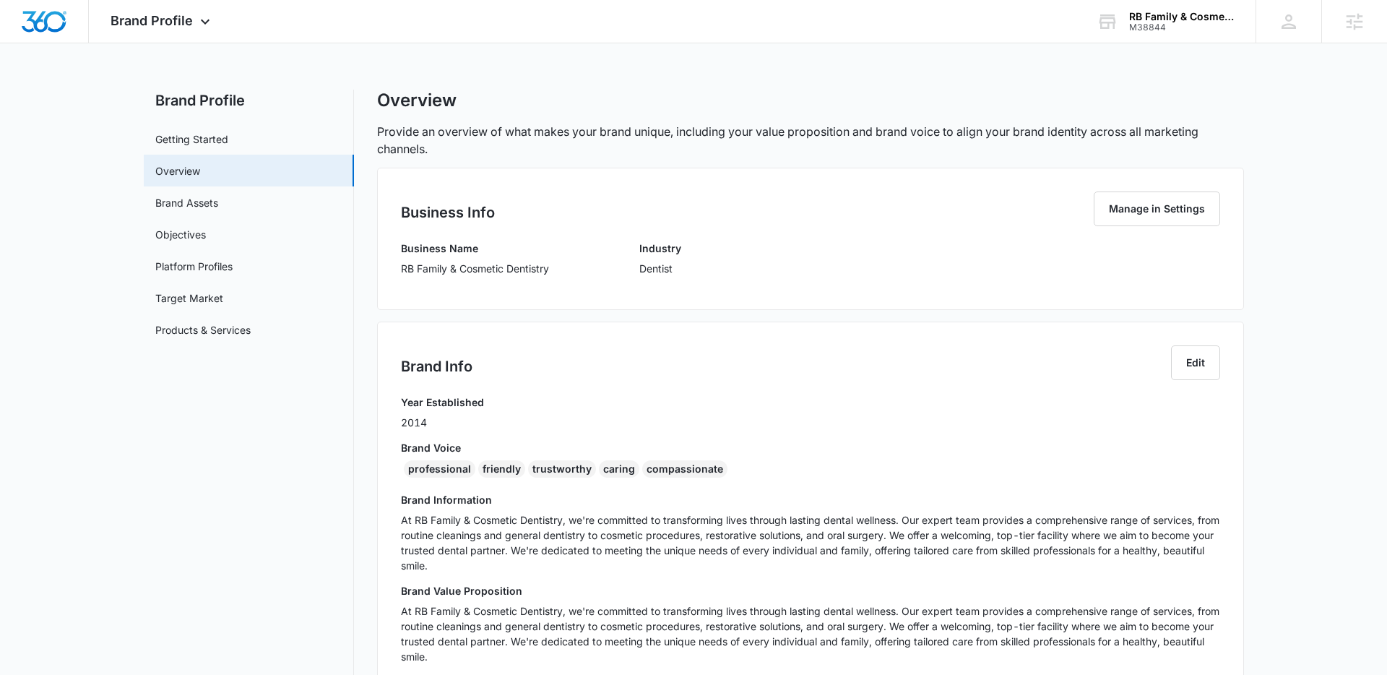
click at [370, 301] on div "Brand Profile Getting Started Overview Brand Assets Objectives Platform Profile…" at bounding box center [694, 577] width 1100 height 974
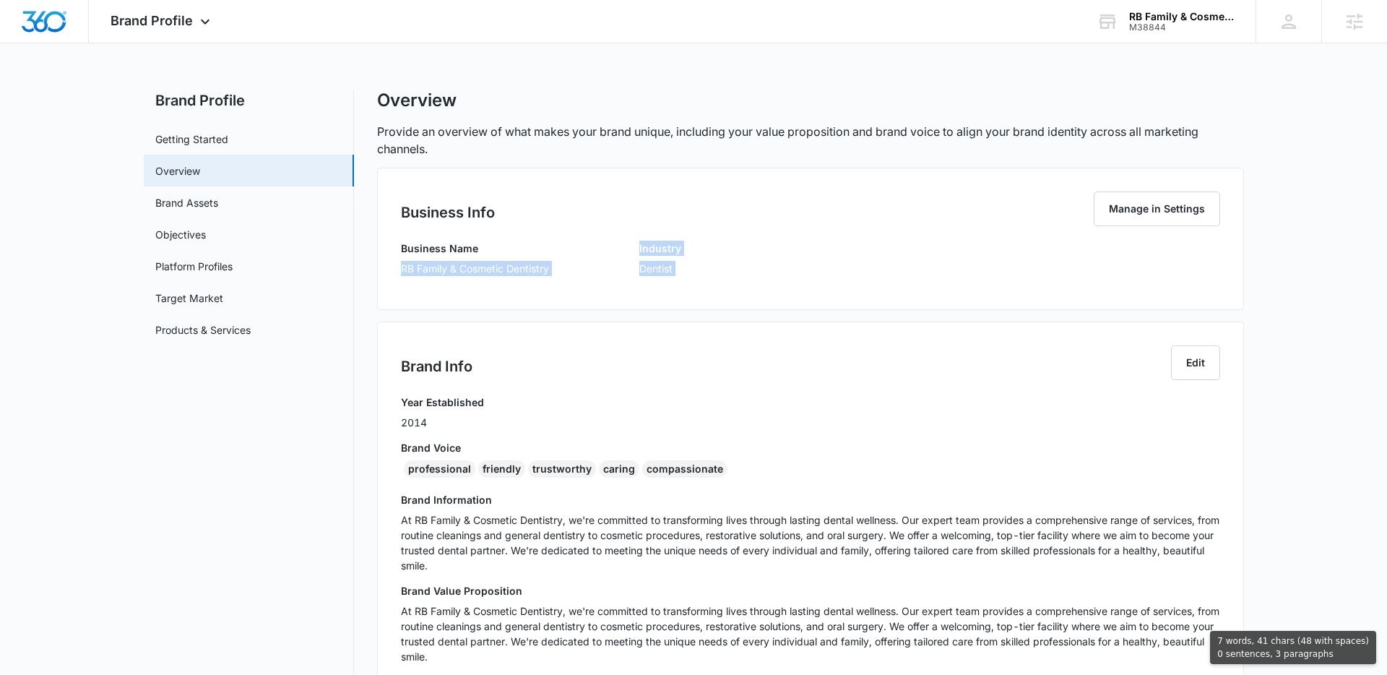
drag, startPoint x: 400, startPoint y: 266, endPoint x: 561, endPoint y: 327, distance: 172.4
click at [564, 327] on div "Business Info Manage in Settings Business Name RB Family & Cosmetic Dentistry I…" at bounding box center [810, 611] width 867 height 886
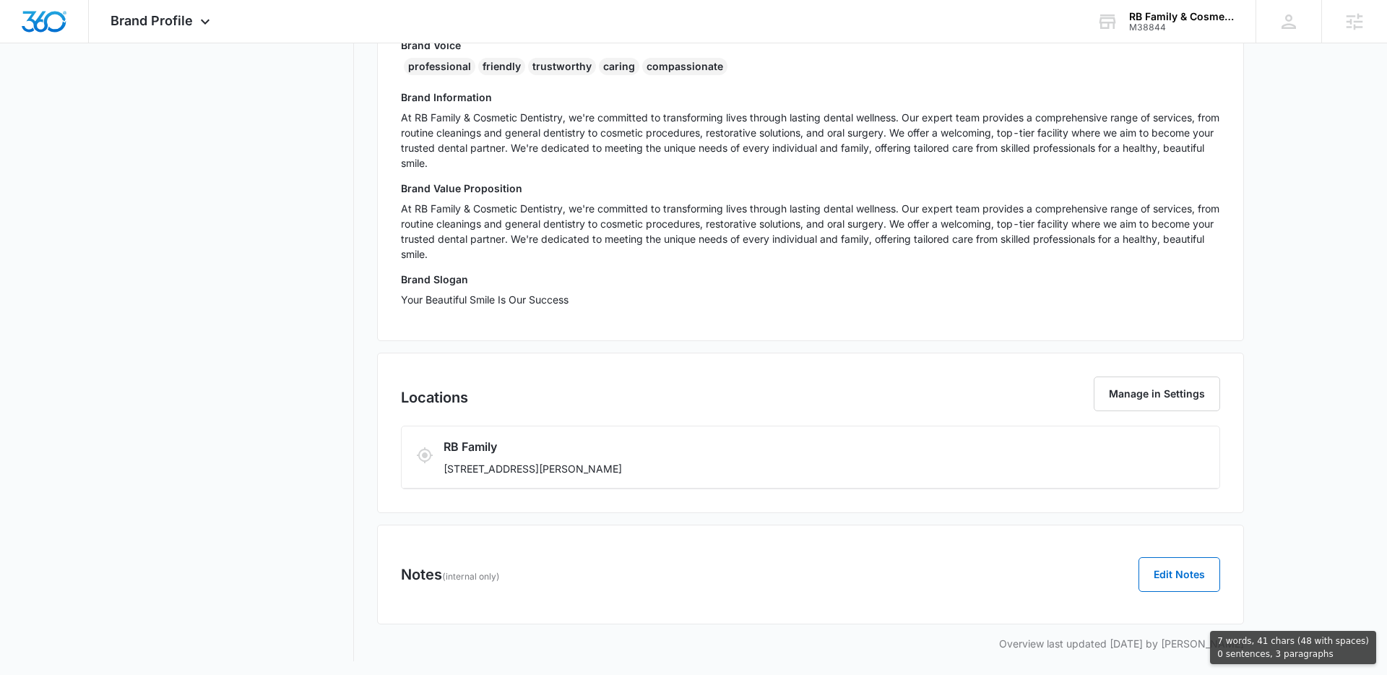
scroll to position [406, 0]
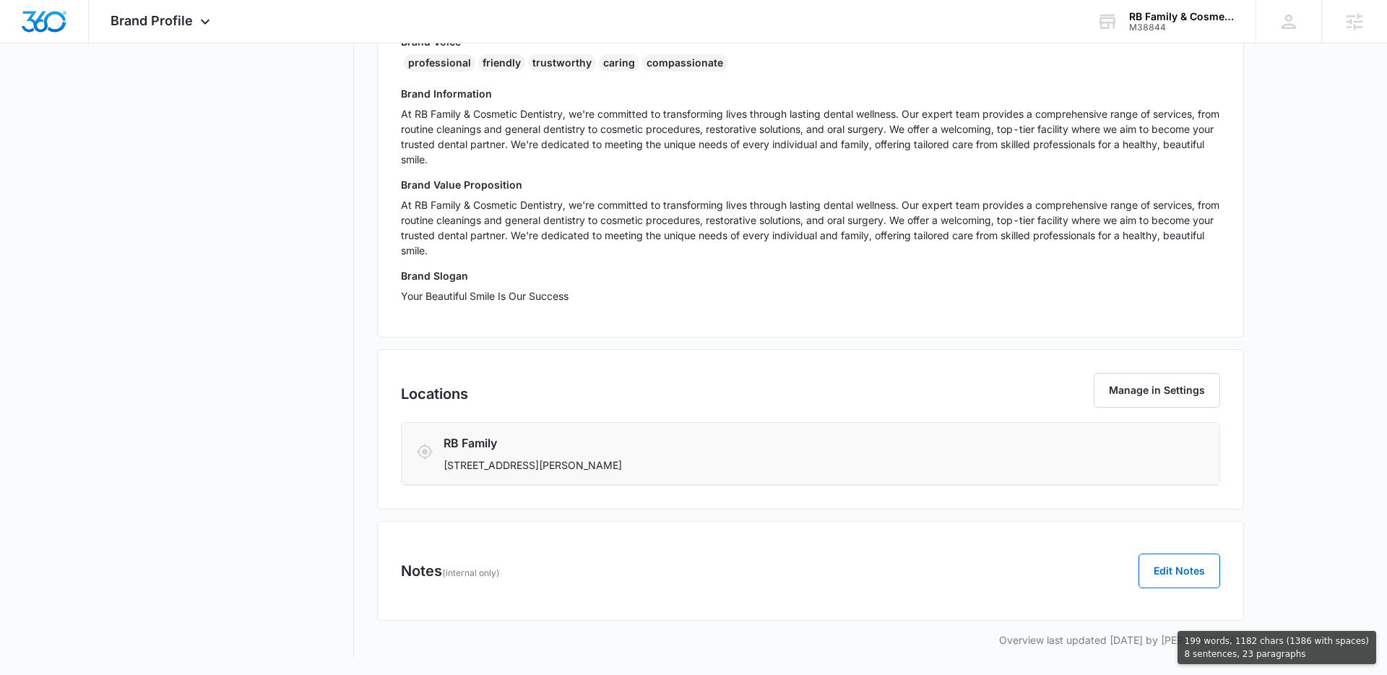
click at [694, 461] on p "16776 Bernardo Center Dr, San Diego, CA 92128" at bounding box center [743, 464] width 599 height 15
copy div "RB Family & Cosmetic Dentistry Industry Dentist Brand Info Edit Year Establishe…"
click at [165, 17] on span "Brand Profile" at bounding box center [152, 20] width 82 height 15
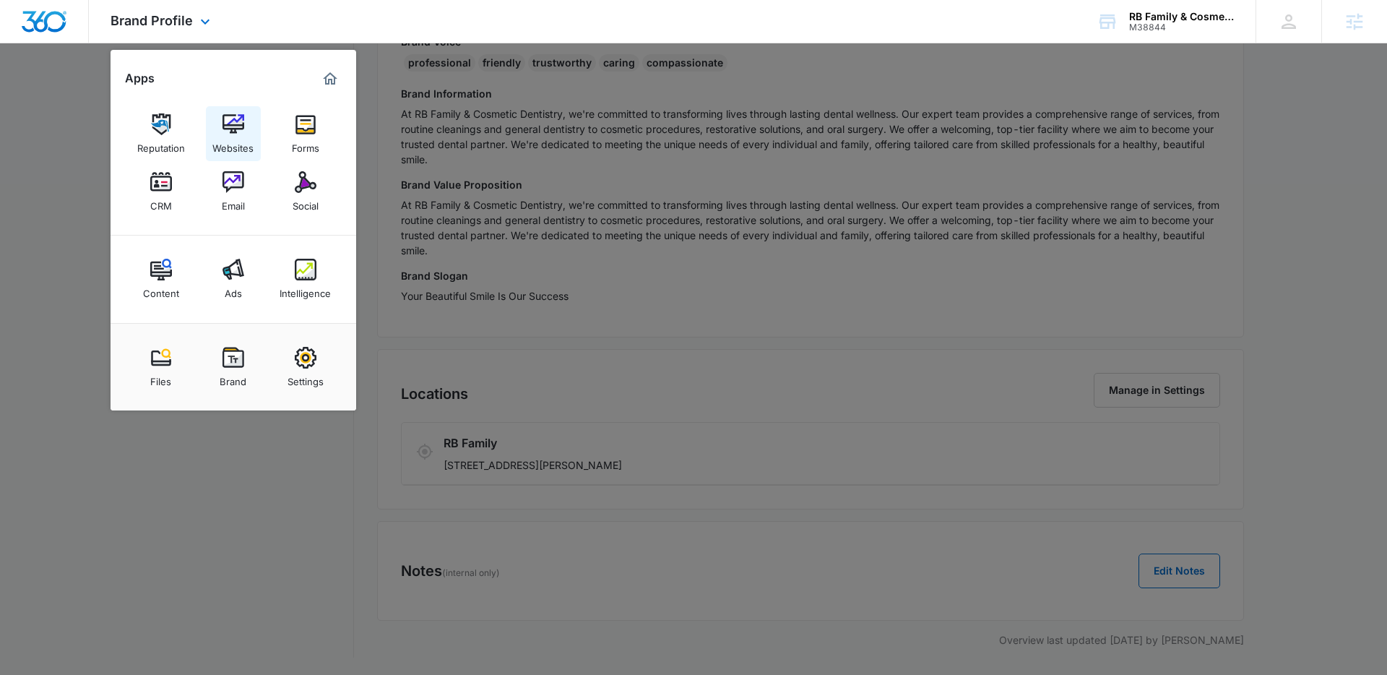
click at [235, 131] on img at bounding box center [234, 124] width 22 height 22
